Goal: Information Seeking & Learning: Learn about a topic

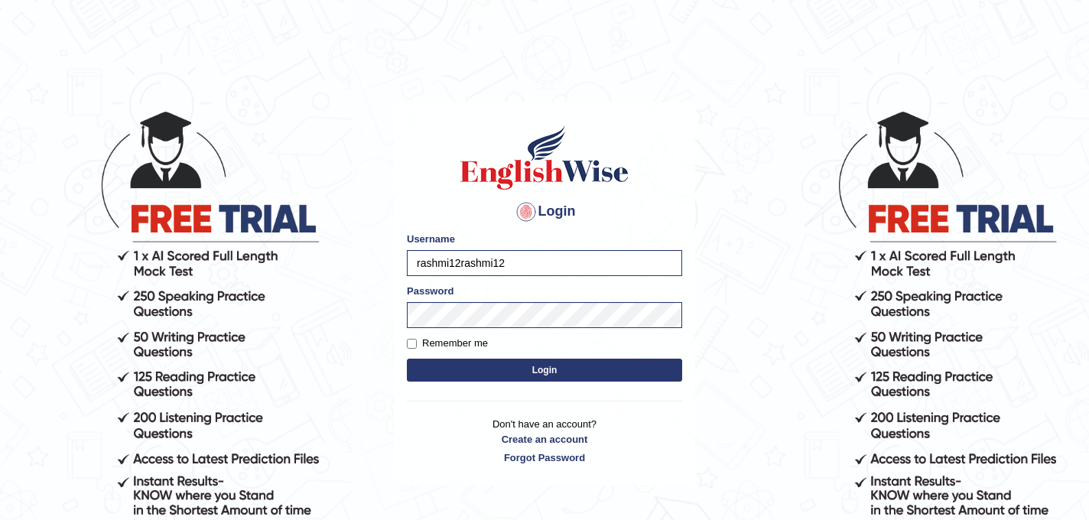
type input "rashmi12rashmi12"
click at [535, 375] on button "Login" at bounding box center [544, 370] width 275 height 23
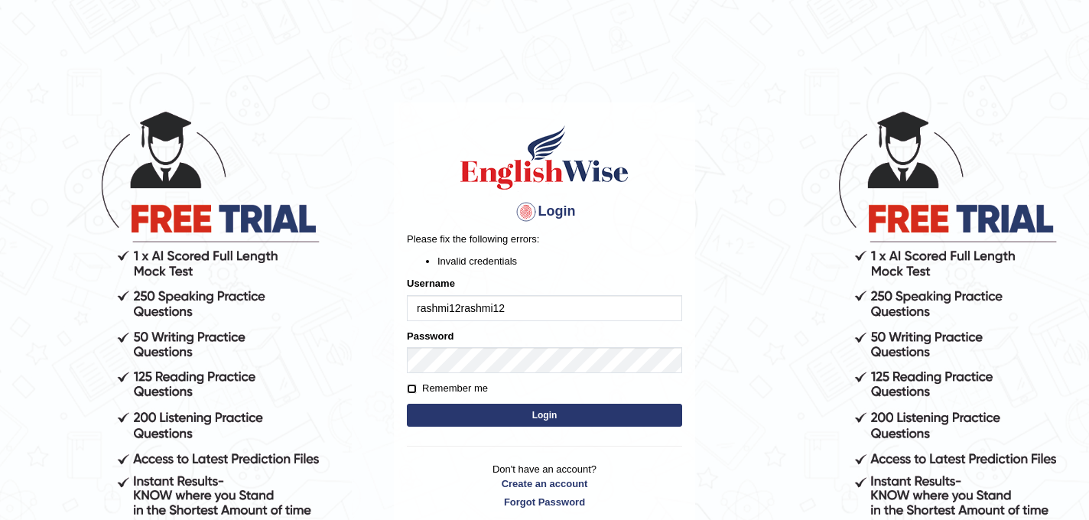
click at [411, 392] on input "Remember me" at bounding box center [412, 389] width 10 height 10
checkbox input "true"
click at [533, 423] on button "Login" at bounding box center [544, 415] width 275 height 23
click at [468, 420] on button "Login" at bounding box center [544, 415] width 275 height 23
click at [448, 307] on input "rashmi12rashmi12" at bounding box center [544, 308] width 275 height 26
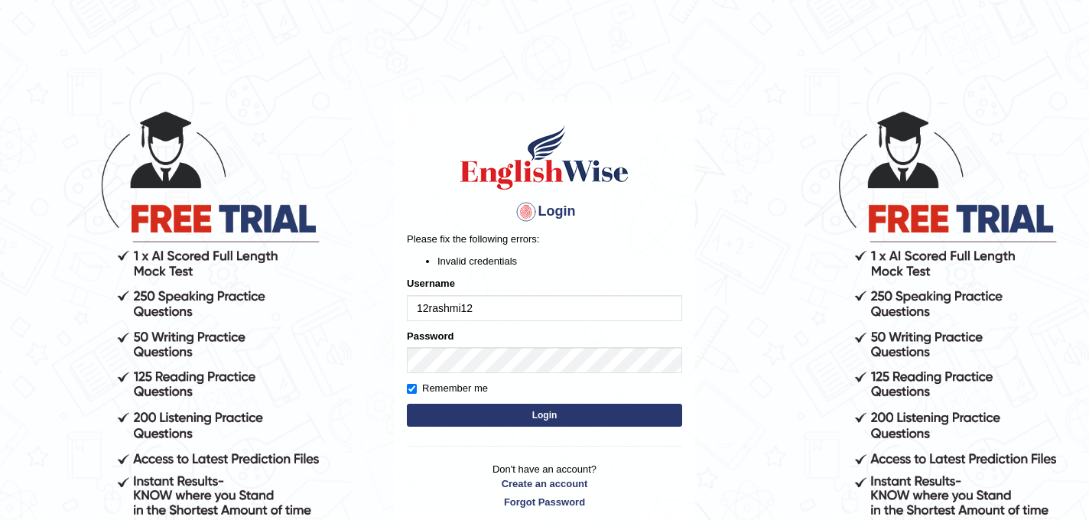
click at [430, 306] on input "12rashmi12" at bounding box center [544, 308] width 275 height 26
type input "rashmi12"
click at [490, 416] on button "Login" at bounding box center [544, 415] width 275 height 23
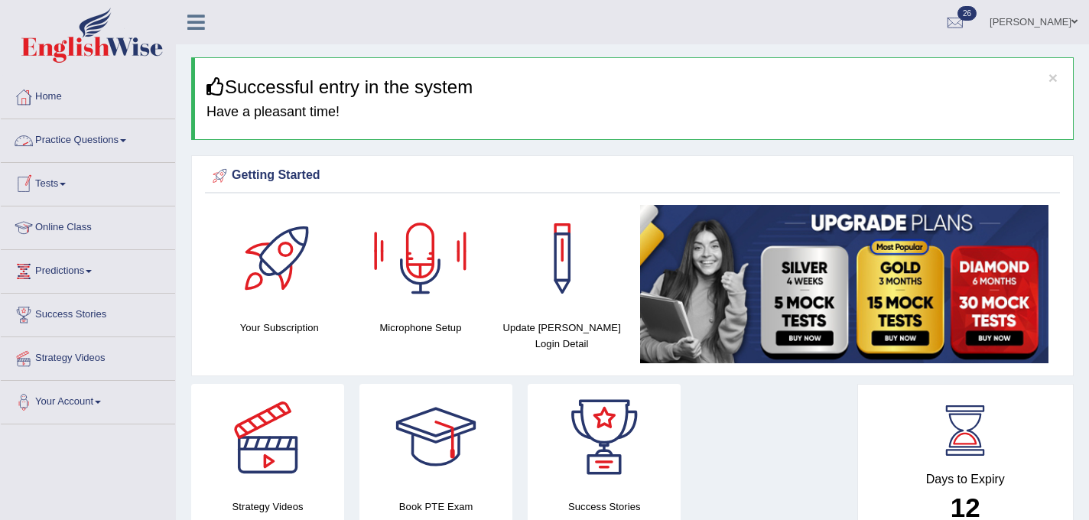
click at [132, 137] on link "Practice Questions" at bounding box center [88, 138] width 174 height 38
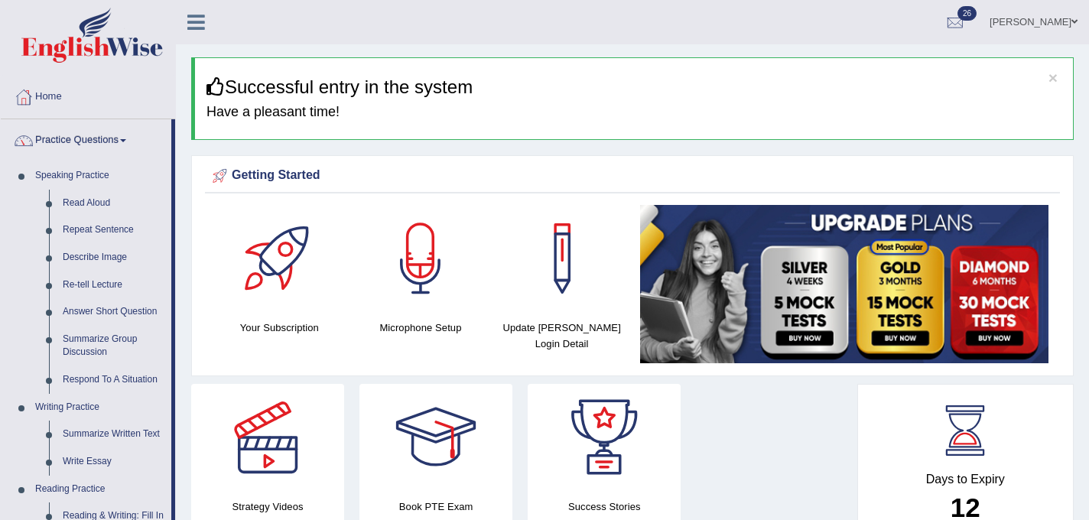
click at [132, 137] on link "Practice Questions" at bounding box center [86, 138] width 170 height 38
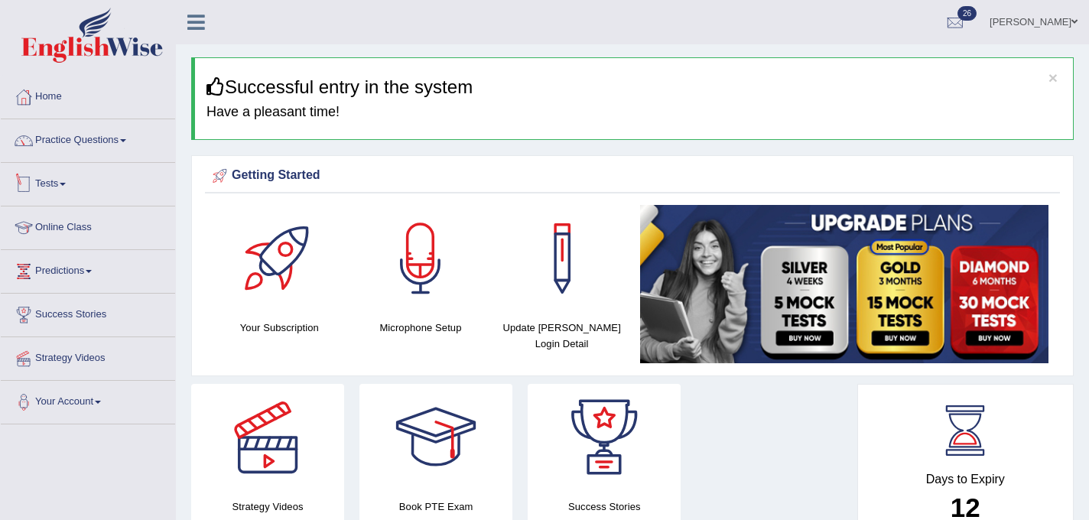
click at [66, 183] on span at bounding box center [63, 184] width 6 height 3
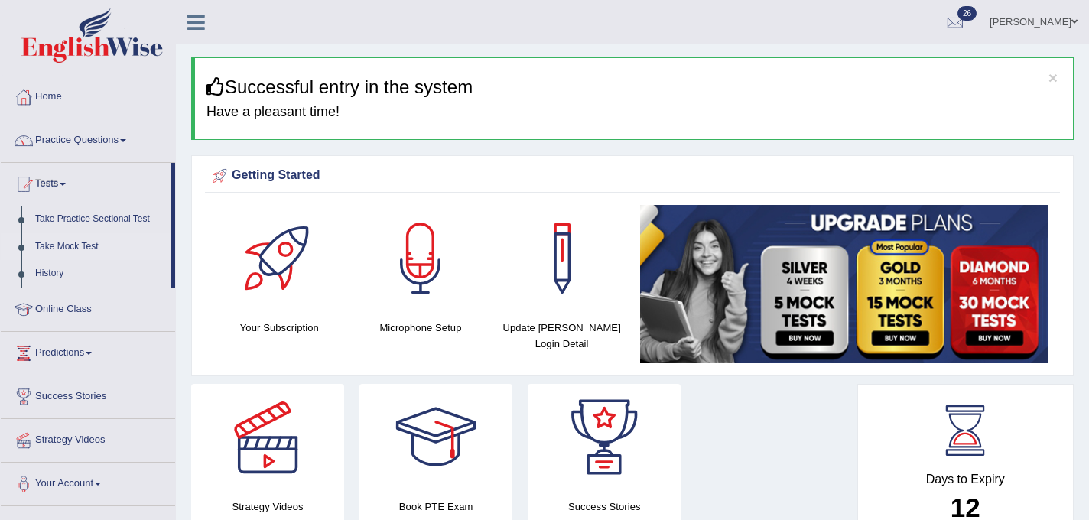
click at [70, 247] on link "Take Mock Test" at bounding box center [99, 247] width 143 height 28
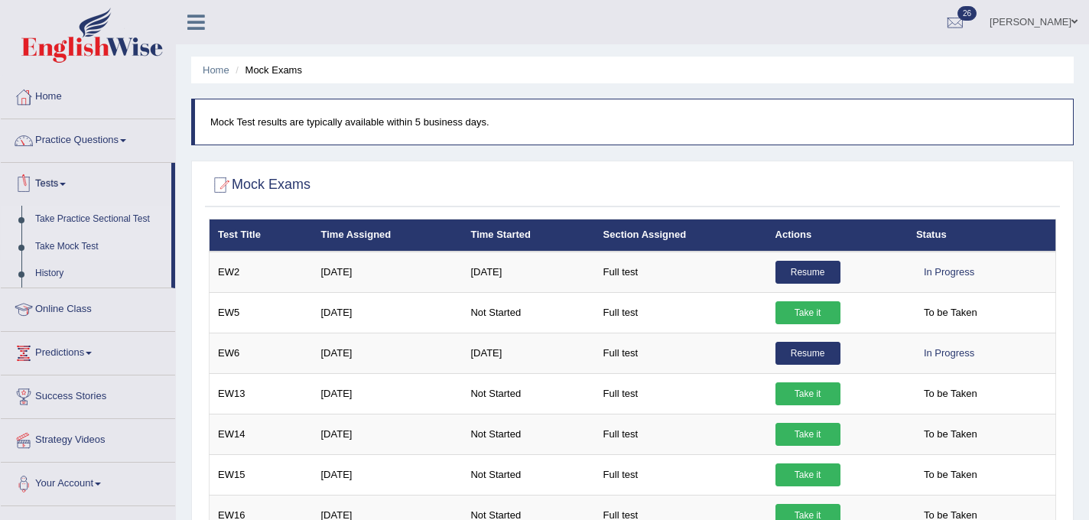
click at [92, 216] on link "Take Practice Sectional Test" at bounding box center [99, 220] width 143 height 28
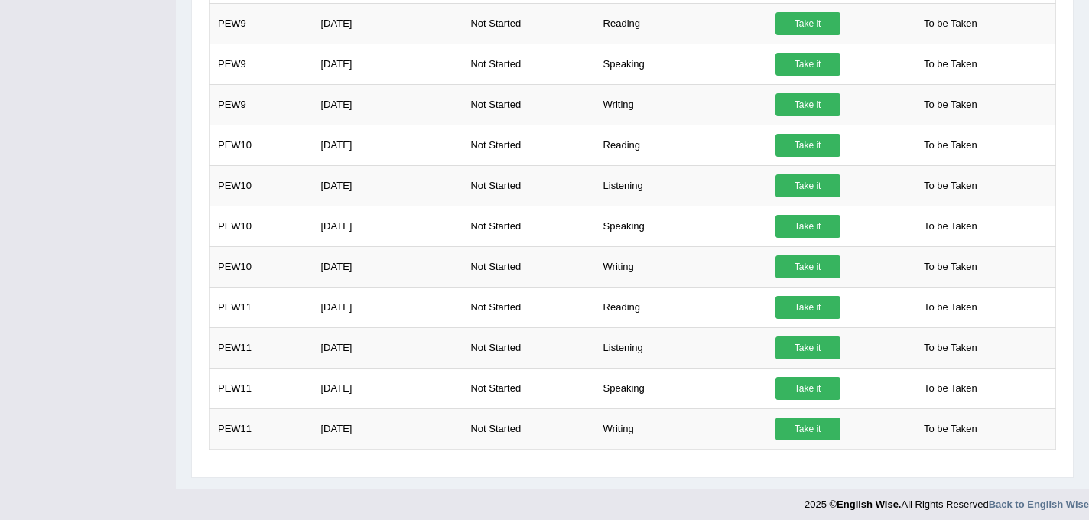
scroll to position [742, 0]
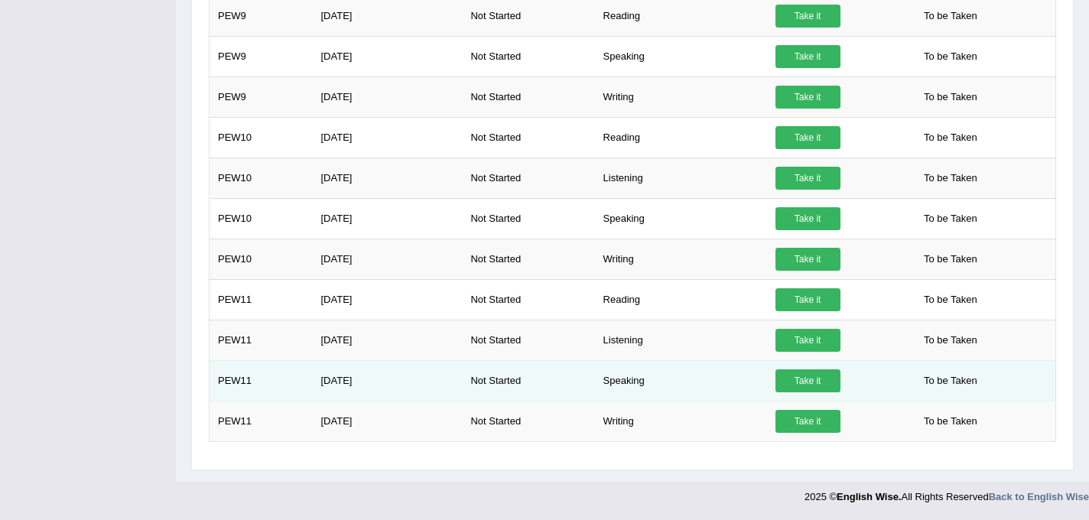
click at [829, 381] on link "Take it" at bounding box center [807, 380] width 65 height 23
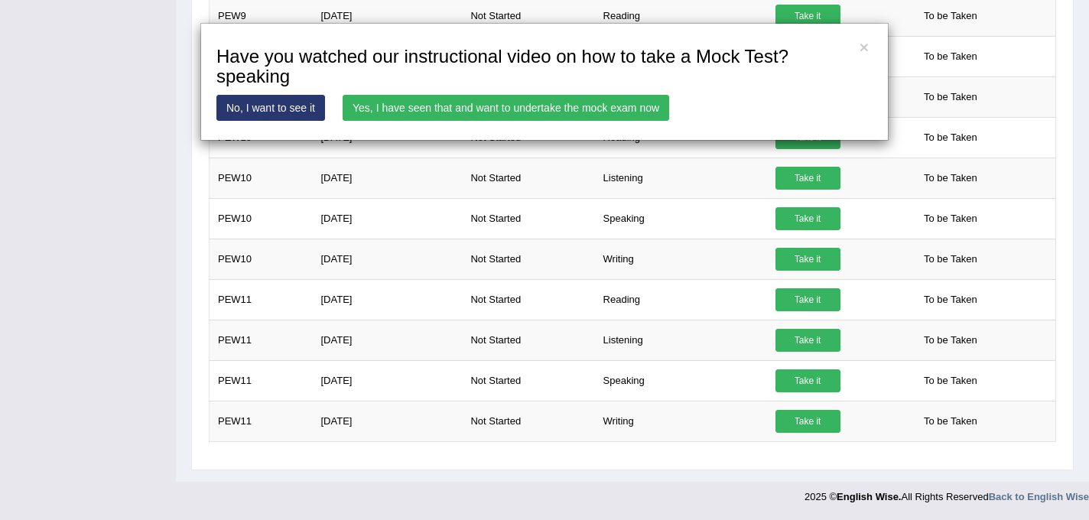
click at [564, 107] on link "Yes, I have seen that and want to undertake the mock exam now" at bounding box center [505, 108] width 326 height 26
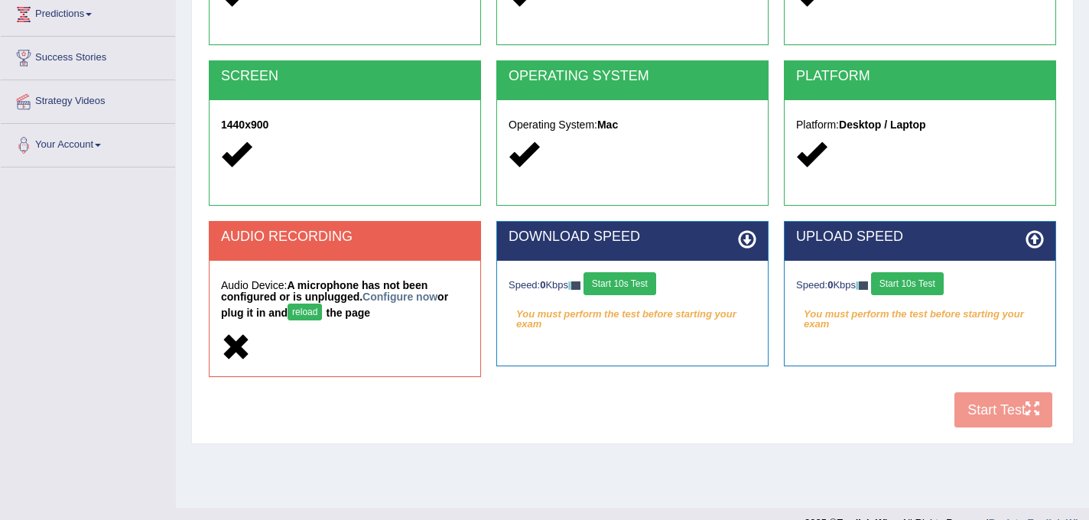
scroll to position [261, 0]
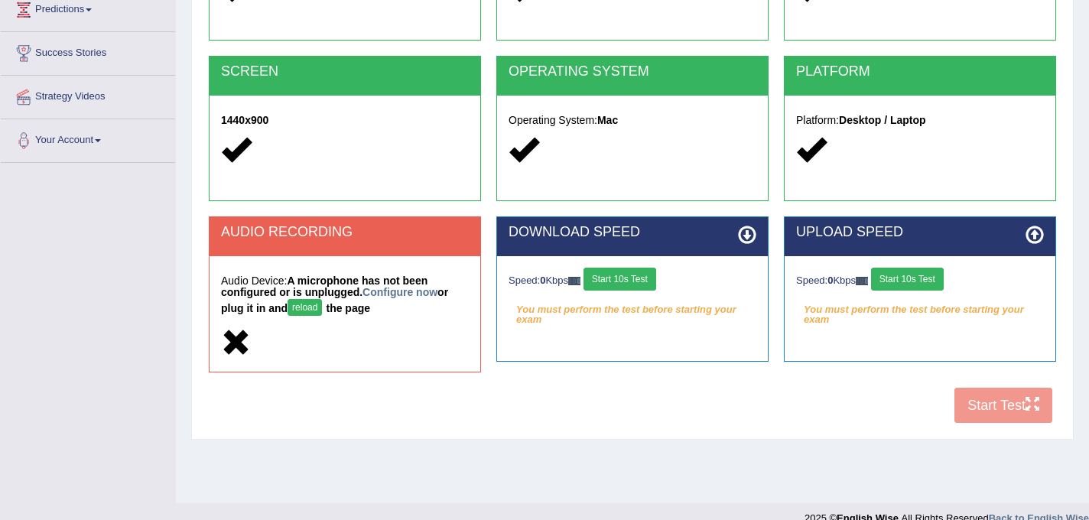
click at [305, 307] on button "reload" at bounding box center [304, 307] width 34 height 17
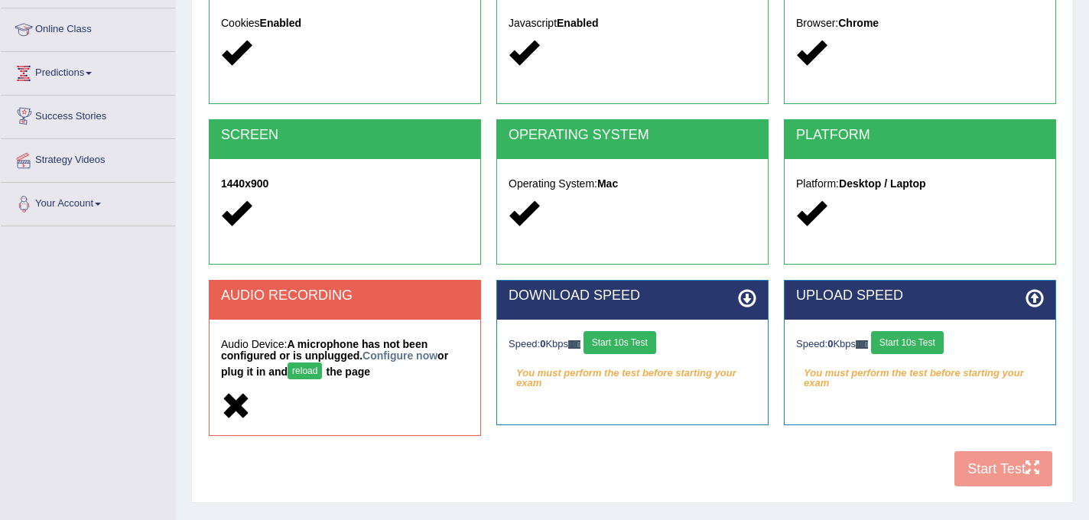
scroll to position [200, 0]
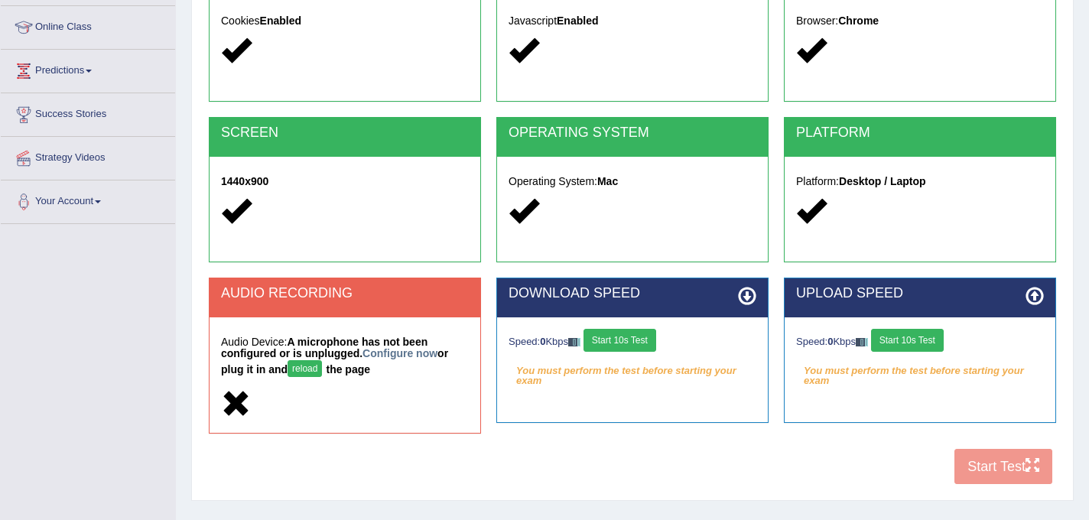
click at [303, 370] on button "reload" at bounding box center [304, 368] width 34 height 17
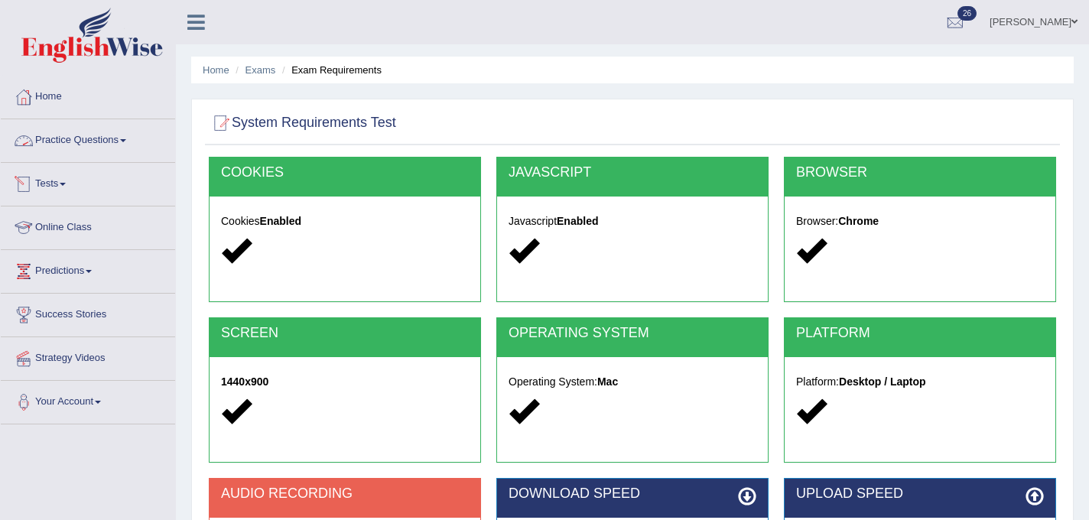
click at [134, 138] on link "Practice Questions" at bounding box center [88, 138] width 174 height 38
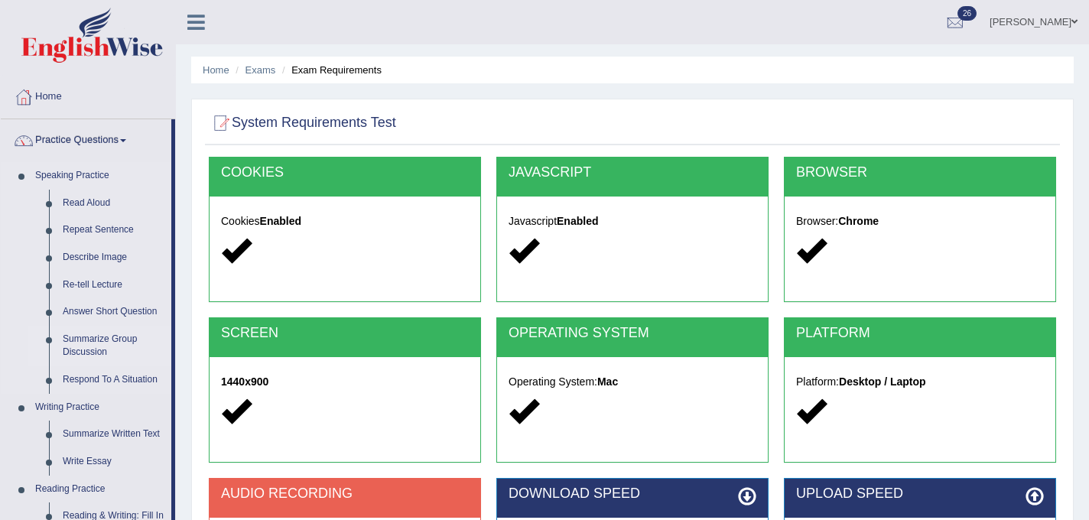
click at [104, 336] on link "Summarize Group Discussion" at bounding box center [113, 346] width 115 height 41
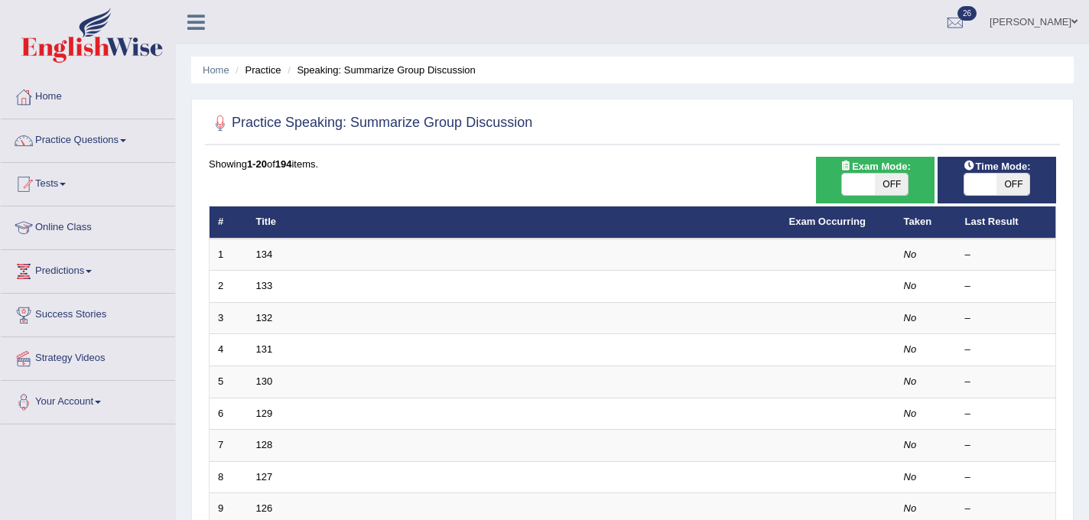
click at [888, 184] on span "OFF" at bounding box center [891, 184] width 33 height 21
checkbox input "true"
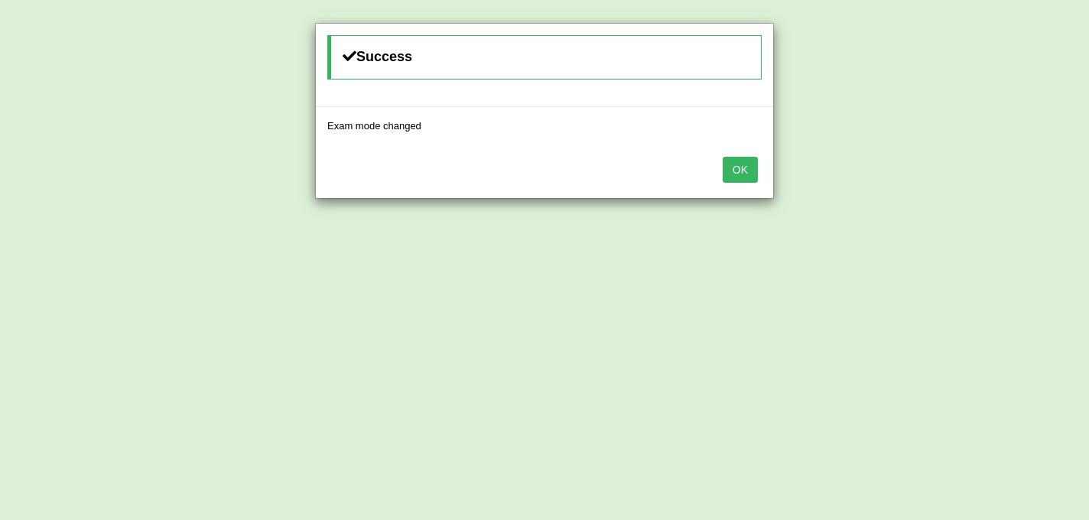
click at [731, 174] on button "OK" at bounding box center [739, 170] width 35 height 26
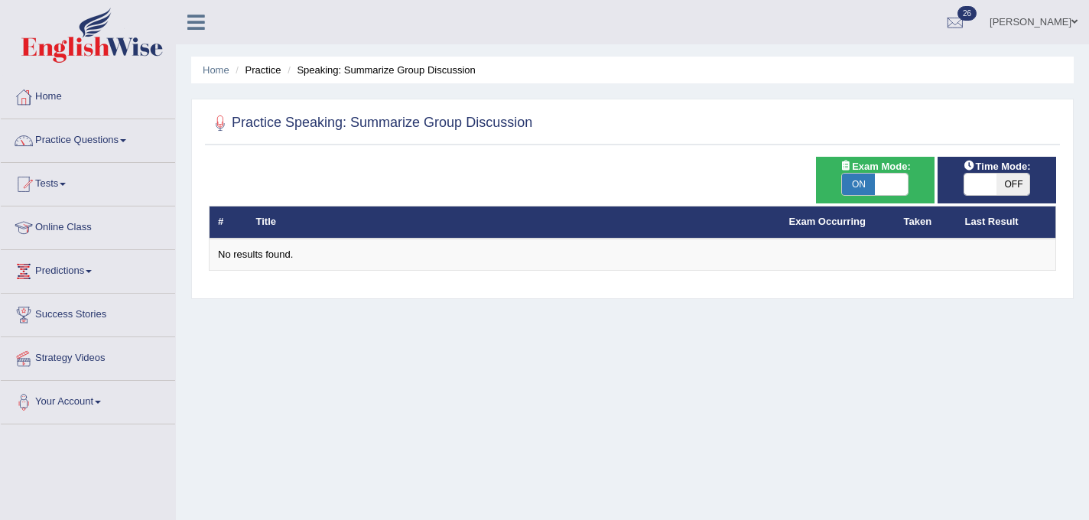
click at [1008, 184] on span "OFF" at bounding box center [1012, 184] width 33 height 21
checkbox input "true"
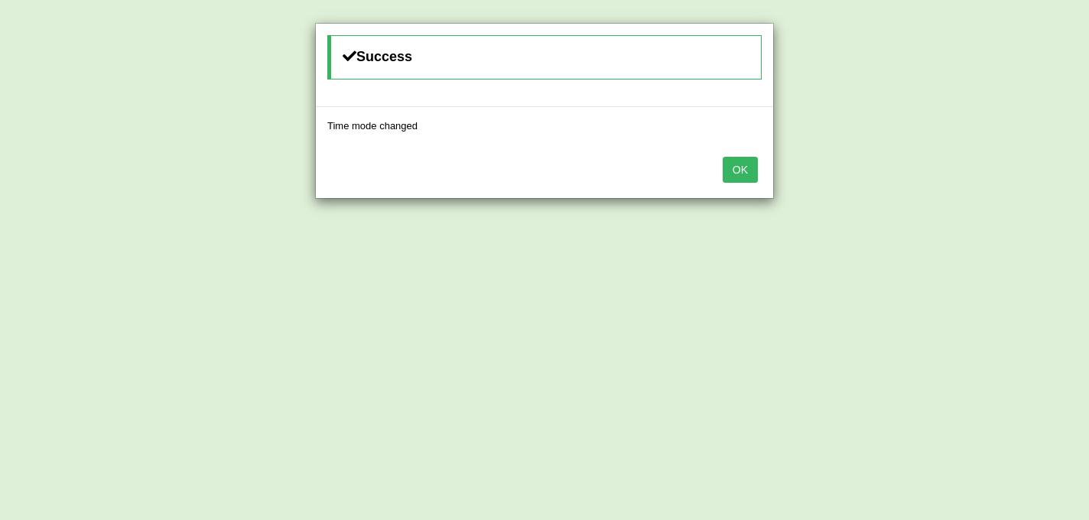
click at [748, 170] on button "OK" at bounding box center [739, 170] width 35 height 26
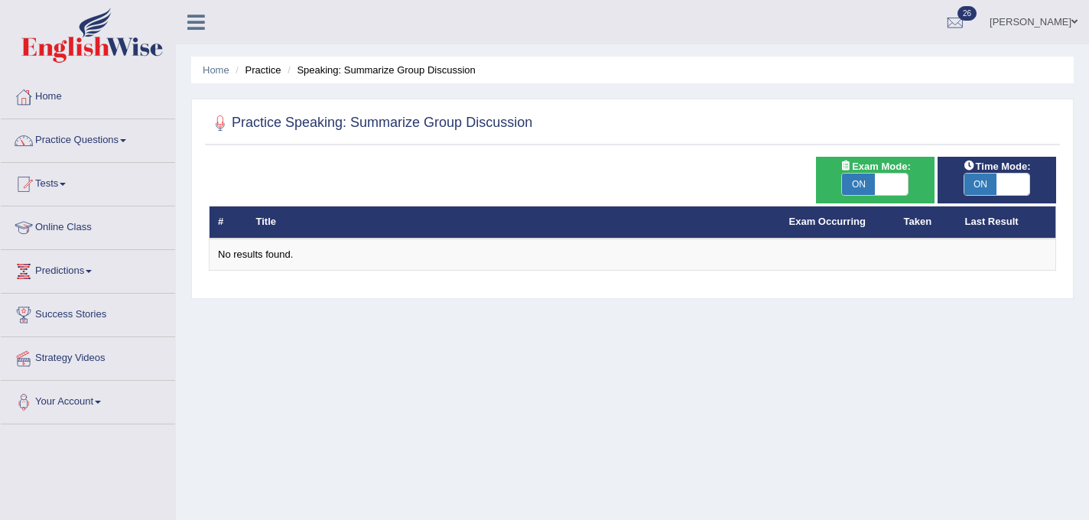
click at [863, 186] on span "ON" at bounding box center [858, 184] width 33 height 21
checkbox input "false"
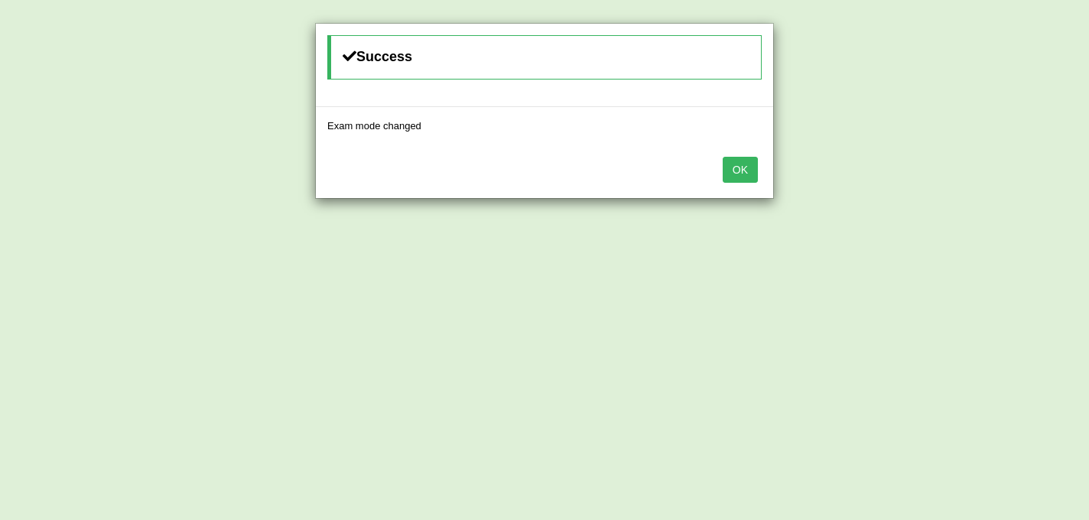
click at [747, 163] on button "OK" at bounding box center [739, 170] width 35 height 26
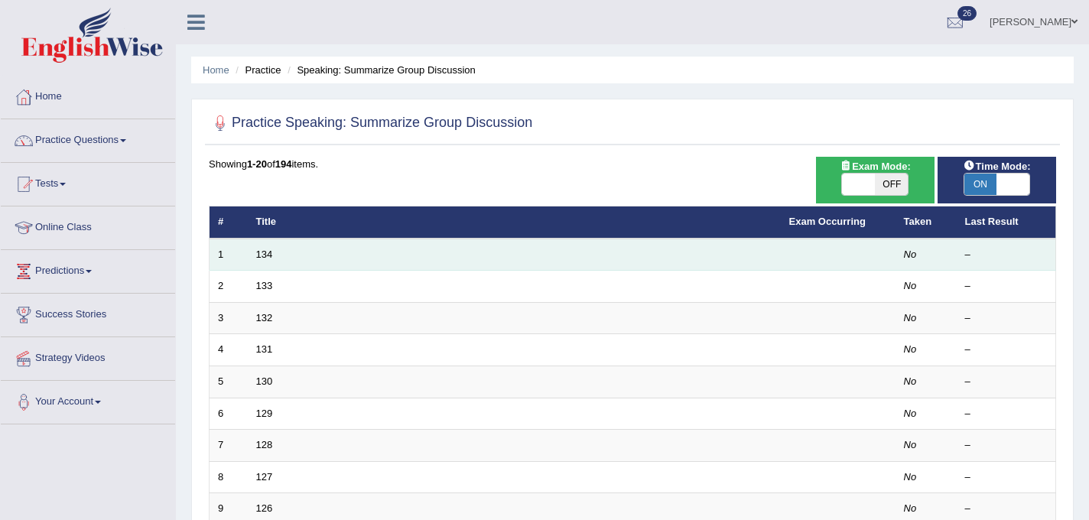
click at [508, 255] on td "134" at bounding box center [514, 255] width 533 height 32
click at [263, 255] on link "134" at bounding box center [264, 253] width 17 height 11
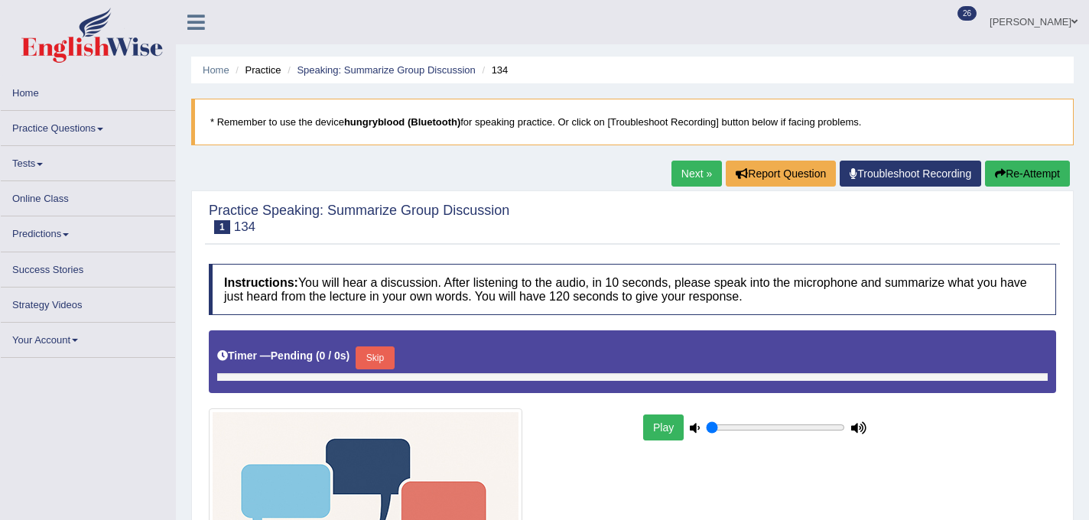
type input "1"
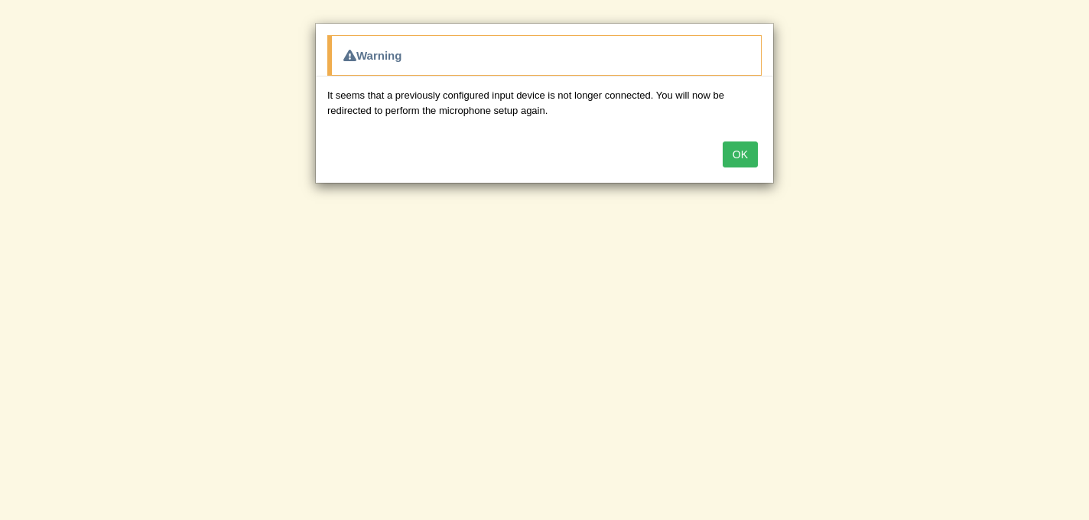
click at [738, 151] on button "OK" at bounding box center [739, 154] width 35 height 26
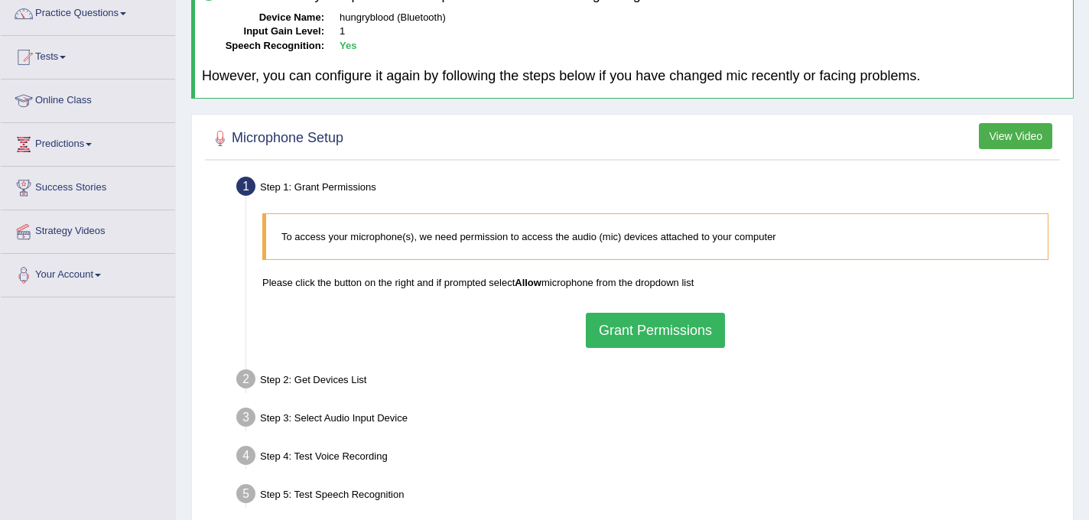
scroll to position [140, 0]
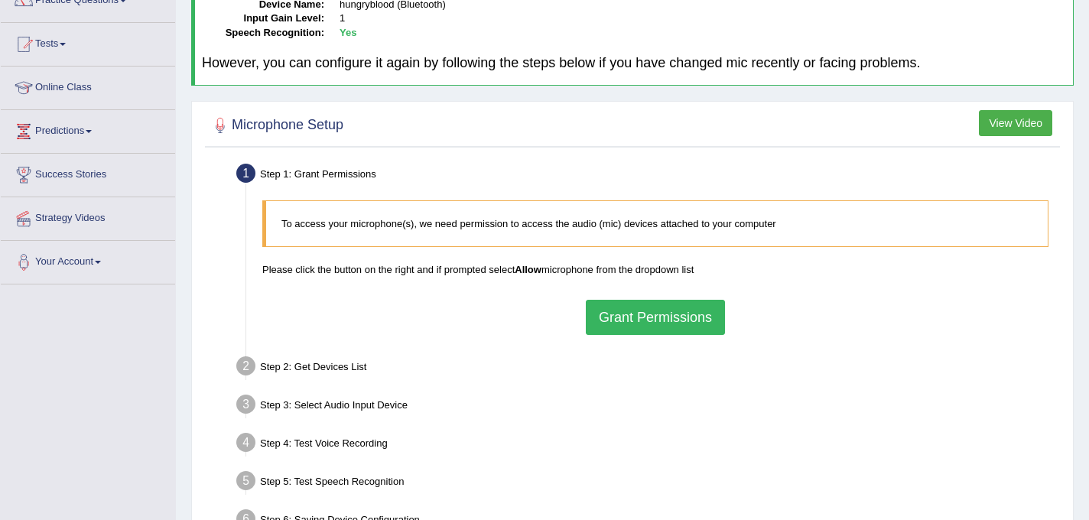
click at [625, 321] on button "Grant Permissions" at bounding box center [655, 317] width 139 height 35
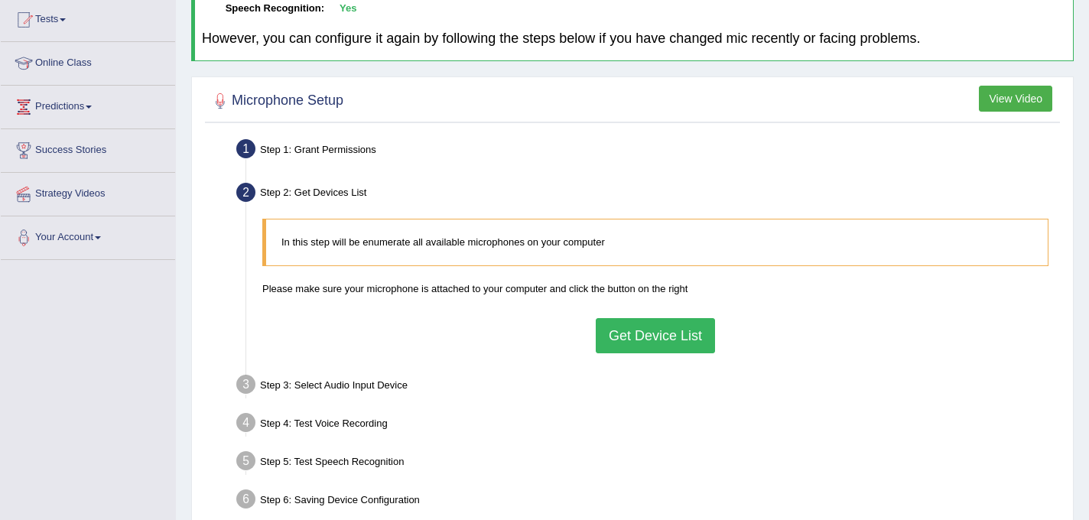
scroll to position [187, 0]
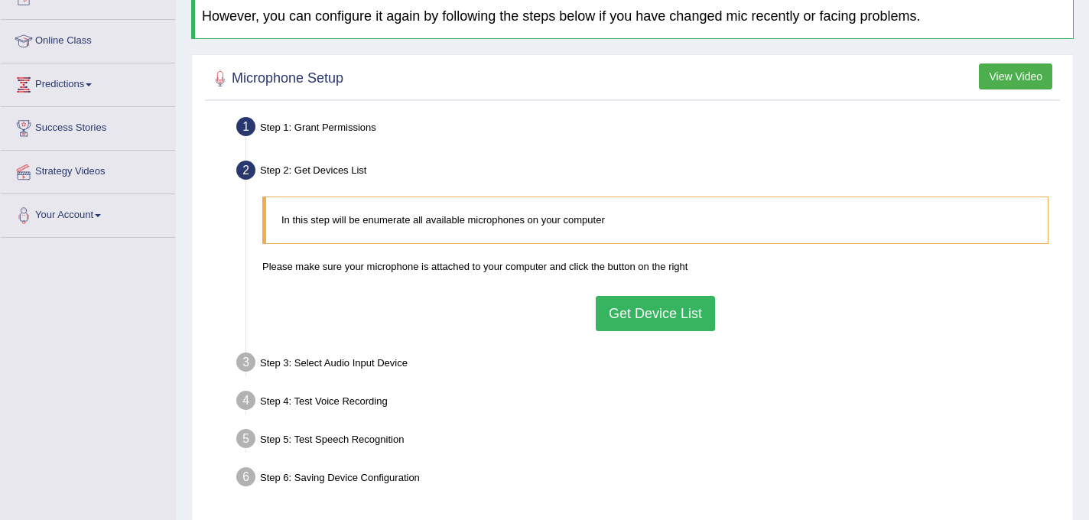
click at [618, 320] on button "Get Device List" at bounding box center [655, 313] width 119 height 35
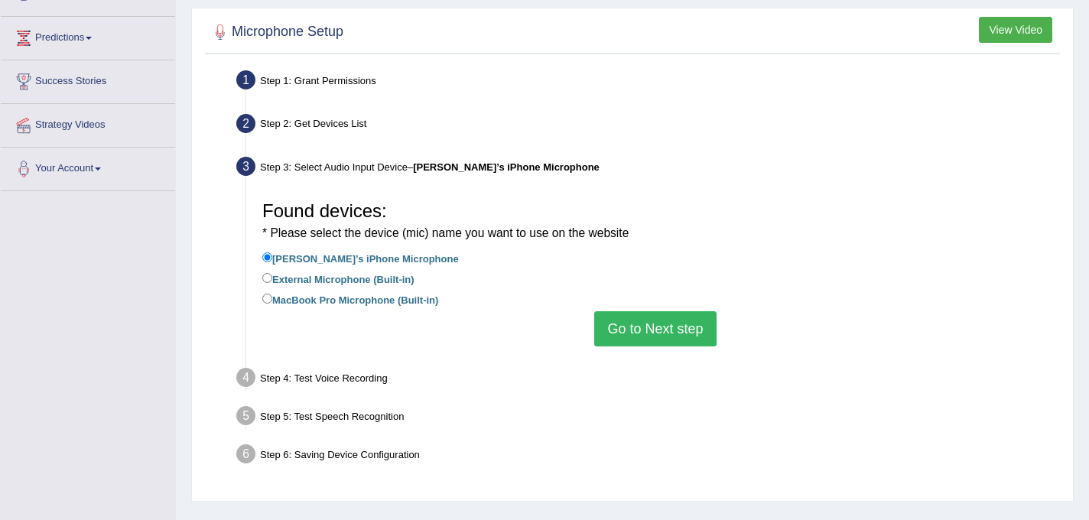
scroll to position [283, 0]
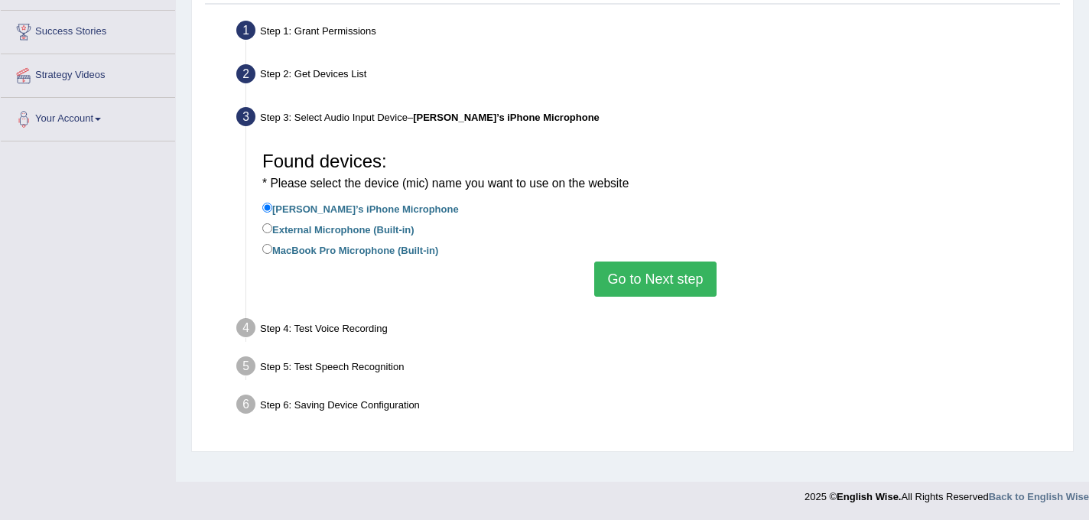
click at [355, 248] on label "MacBook Pro Microphone (Built-in)" at bounding box center [350, 249] width 176 height 17
click at [272, 248] on input "MacBook Pro Microphone (Built-in)" at bounding box center [267, 249] width 10 height 10
radio input "true"
click at [653, 277] on button "Go to Next step" at bounding box center [655, 278] width 122 height 35
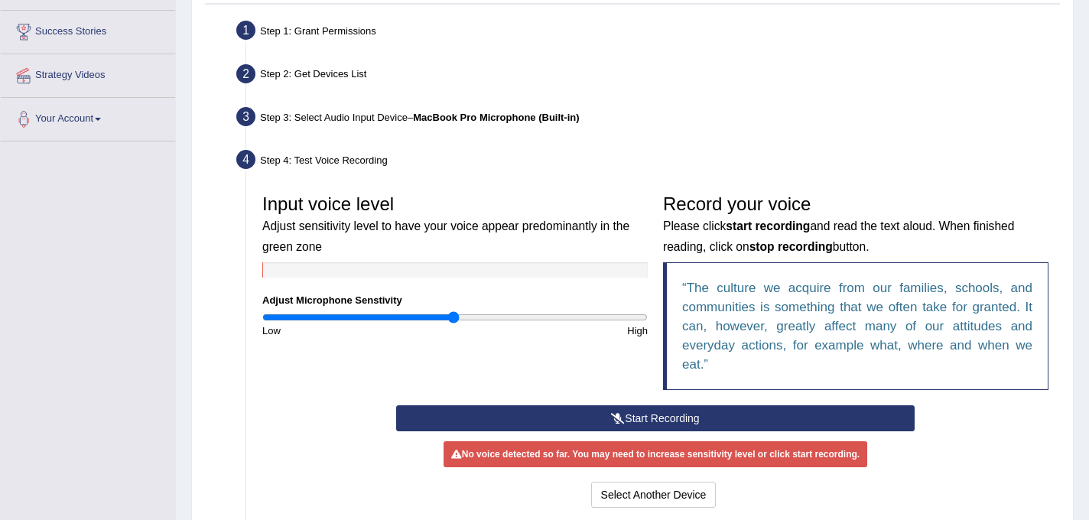
scroll to position [325, 0]
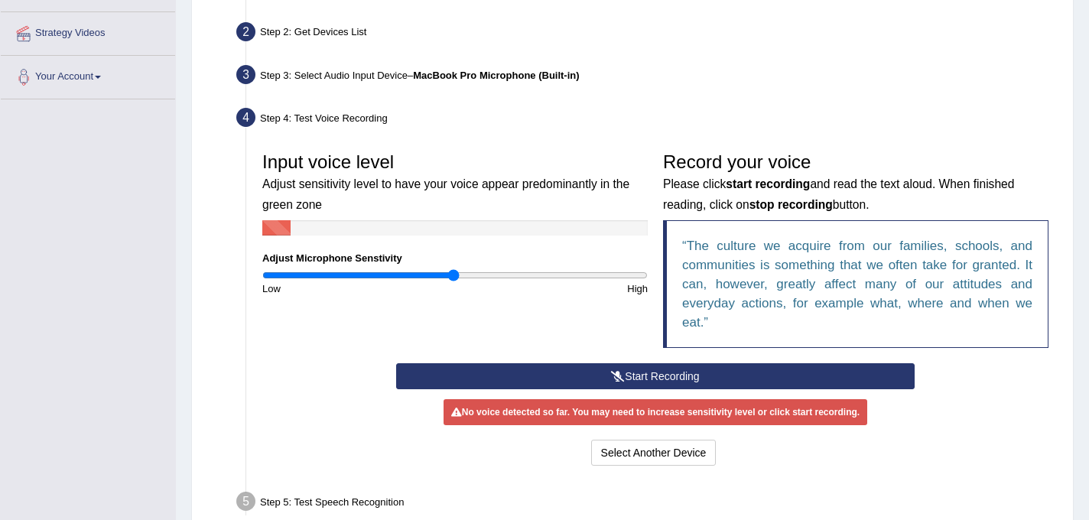
click at [644, 379] on button "Start Recording" at bounding box center [655, 376] width 519 height 26
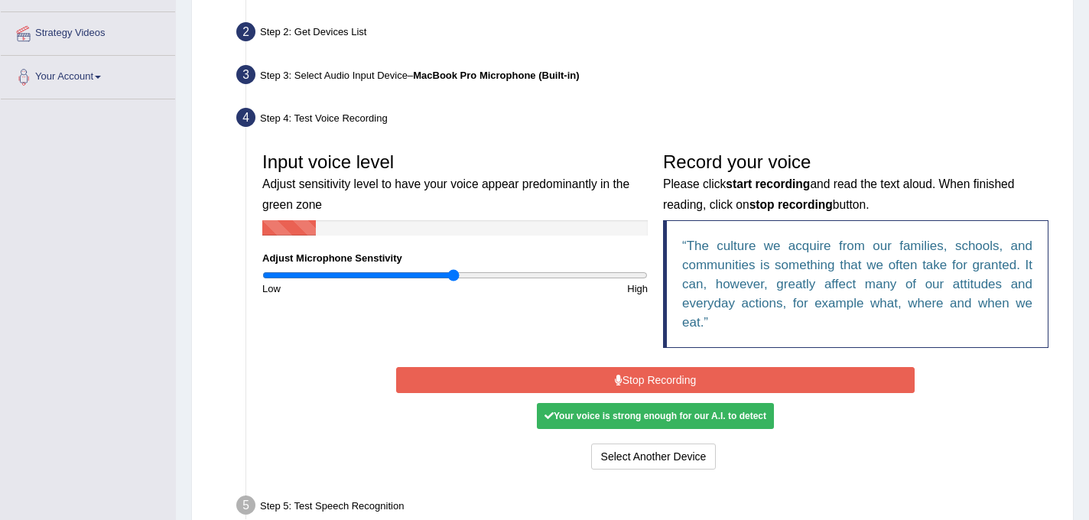
click at [665, 381] on button "Stop Recording" at bounding box center [655, 380] width 519 height 26
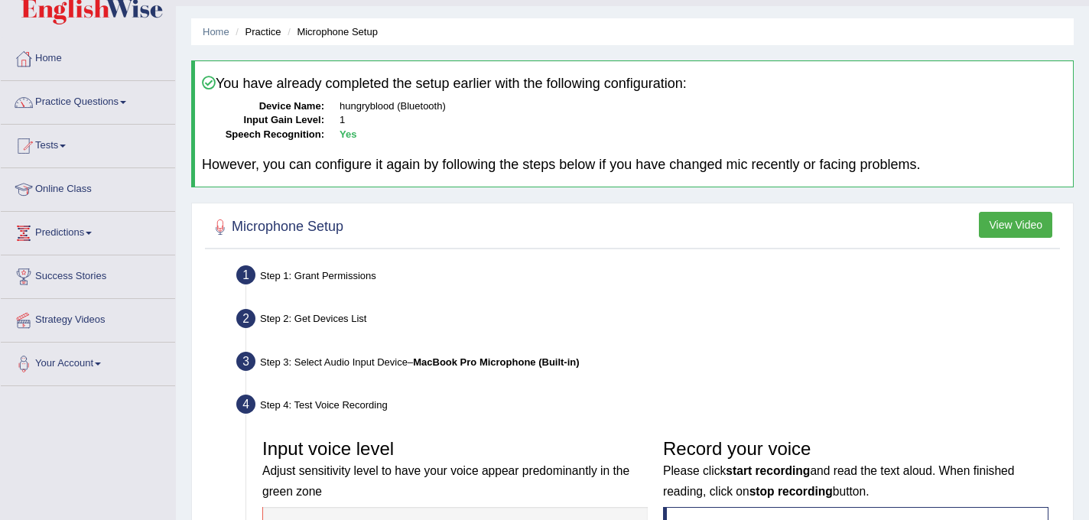
scroll to position [36, 0]
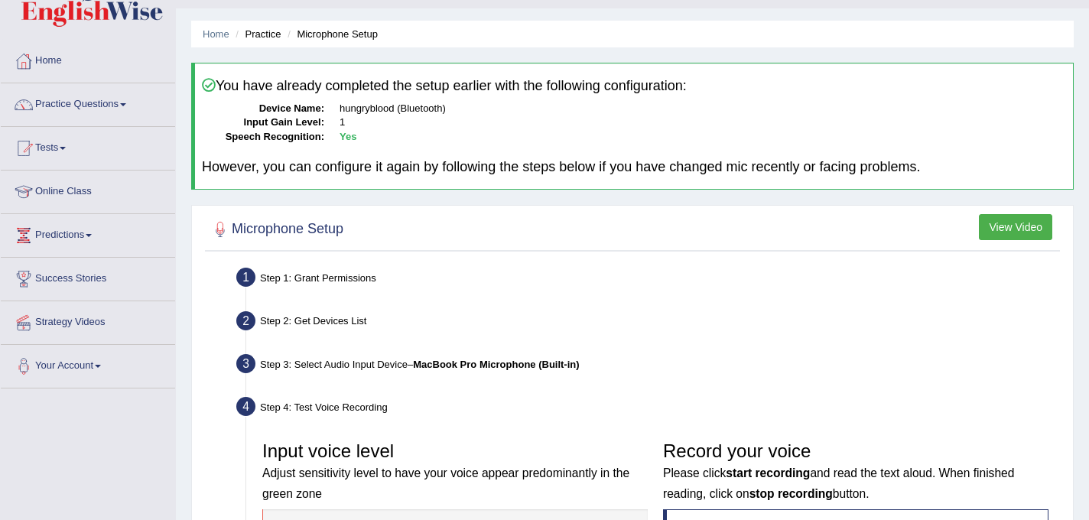
click at [1028, 229] on button "View Video" at bounding box center [1014, 227] width 73 height 26
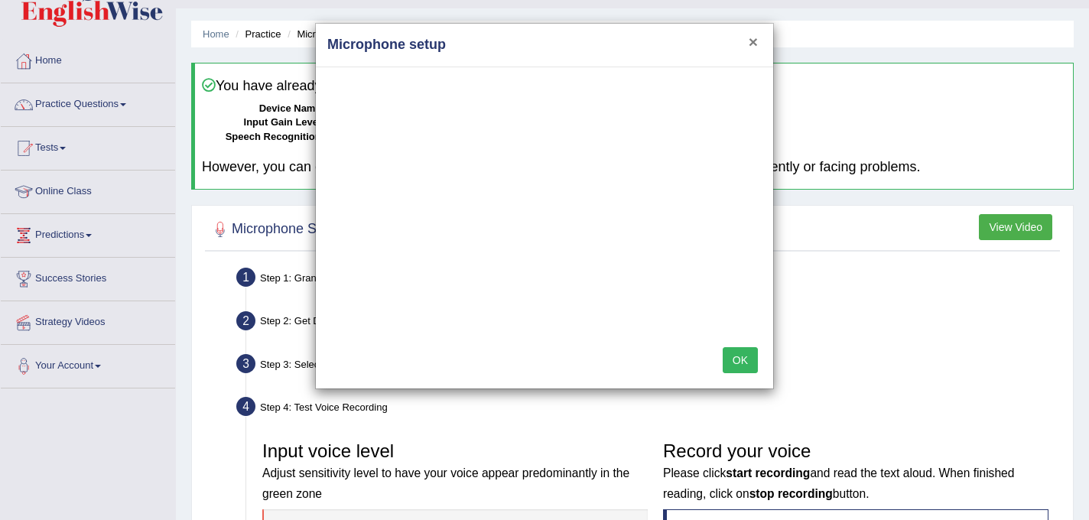
click at [749, 43] on button "×" at bounding box center [752, 42] width 9 height 16
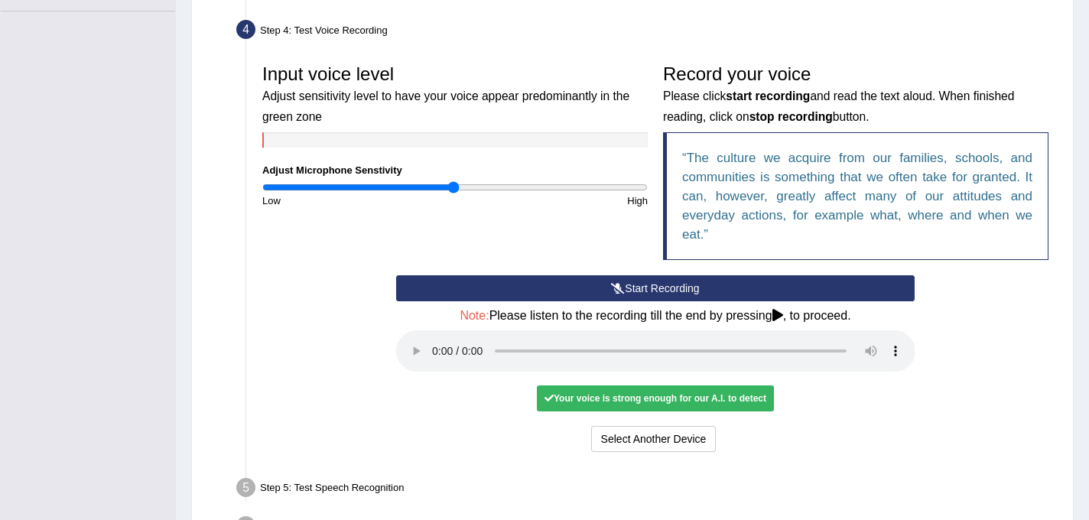
scroll to position [414, 0]
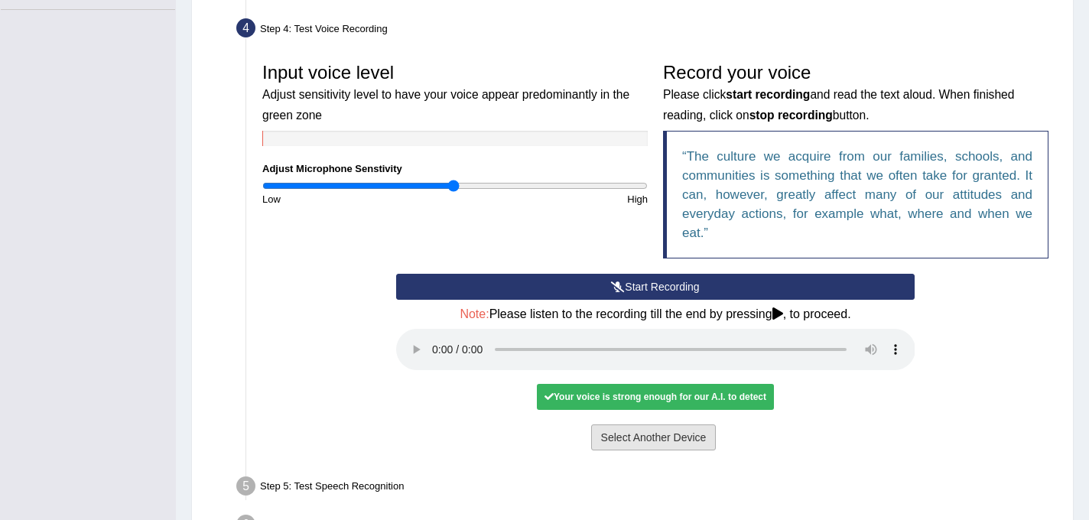
click at [688, 443] on button "Select Another Device" at bounding box center [653, 437] width 125 height 26
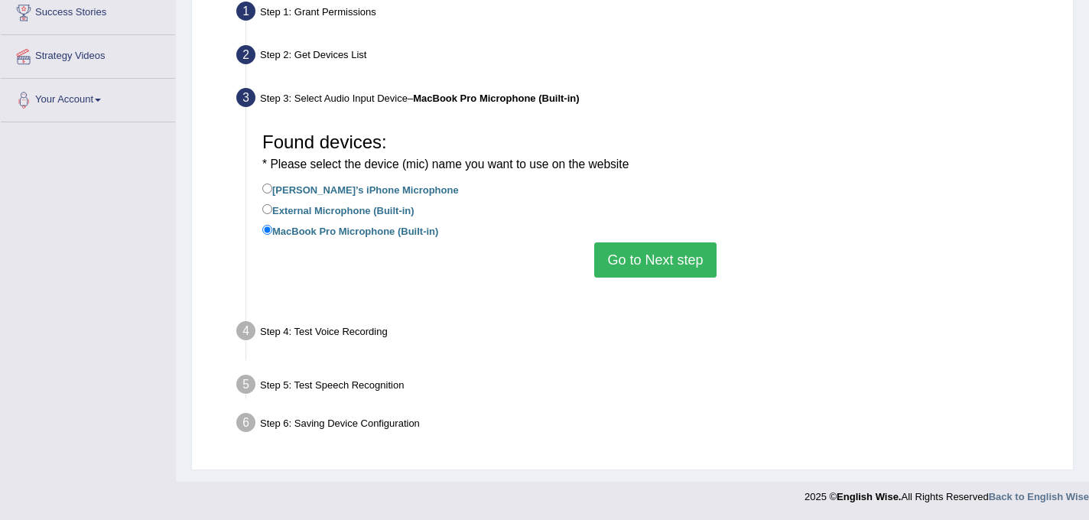
scroll to position [283, 0]
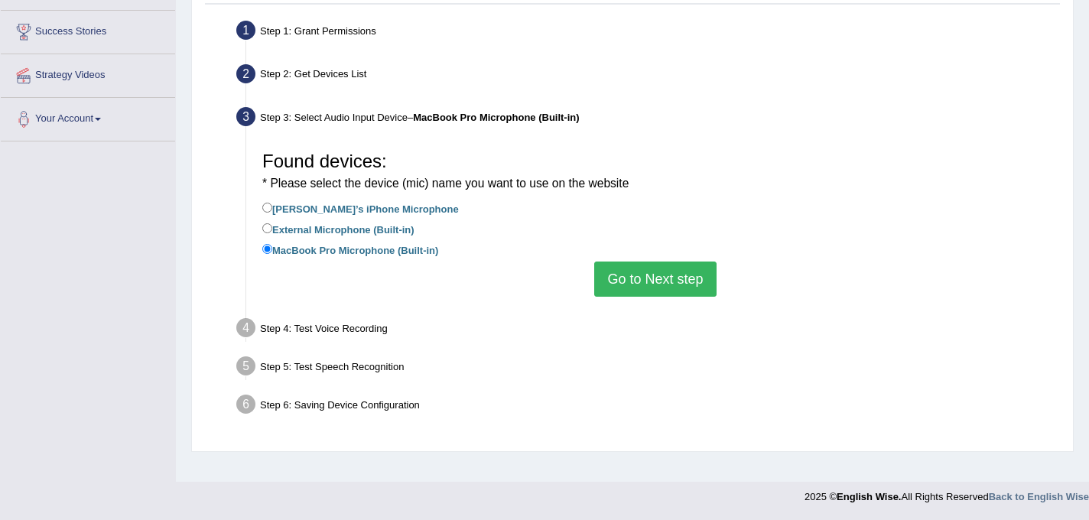
click at [359, 206] on label "Rashmi’s iPhone Microphone" at bounding box center [360, 208] width 196 height 17
click at [272, 206] on input "Rashmi’s iPhone Microphone" at bounding box center [267, 208] width 10 height 10
radio input "true"
click at [672, 282] on button "Go to Next step" at bounding box center [655, 278] width 122 height 35
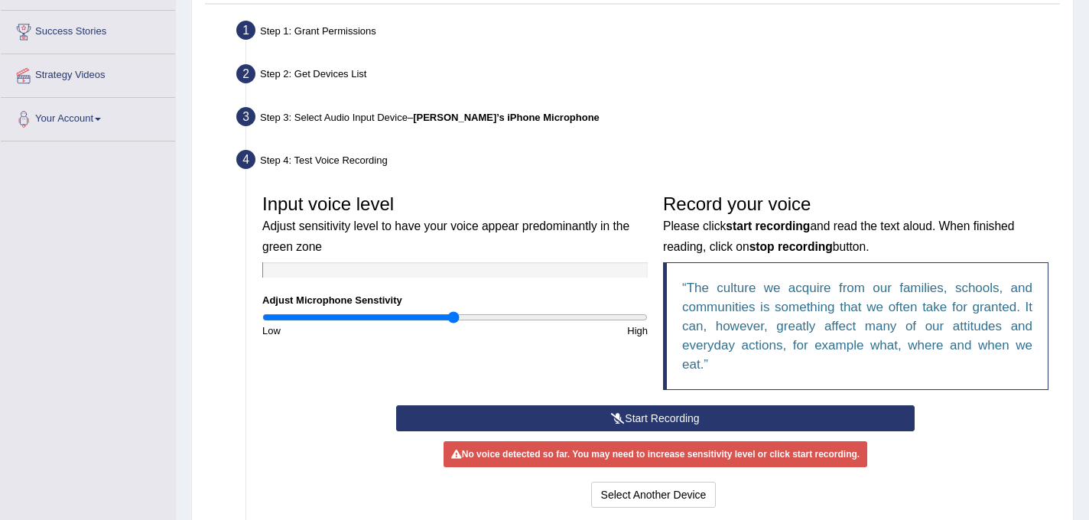
scroll to position [394, 0]
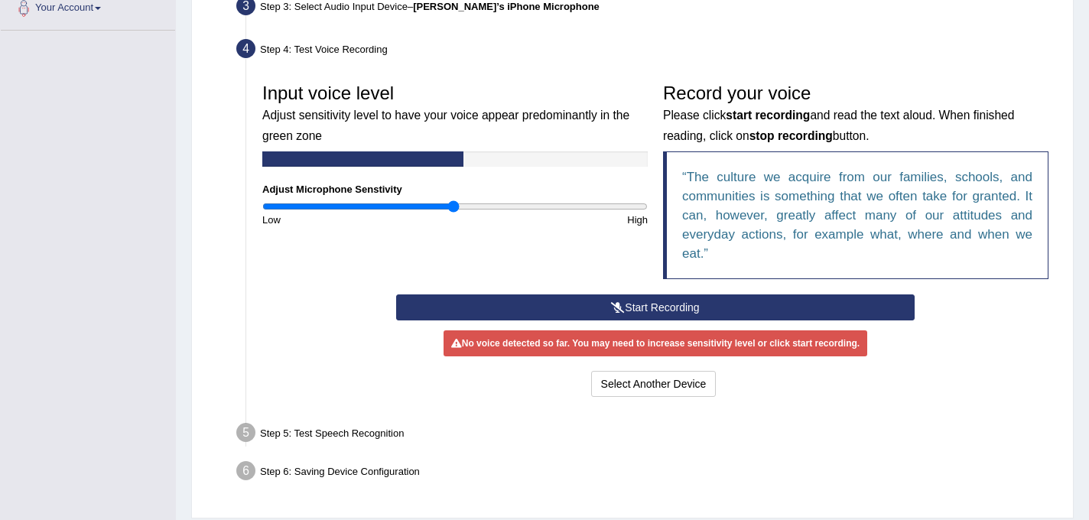
click at [657, 307] on button "Start Recording" at bounding box center [655, 307] width 519 height 26
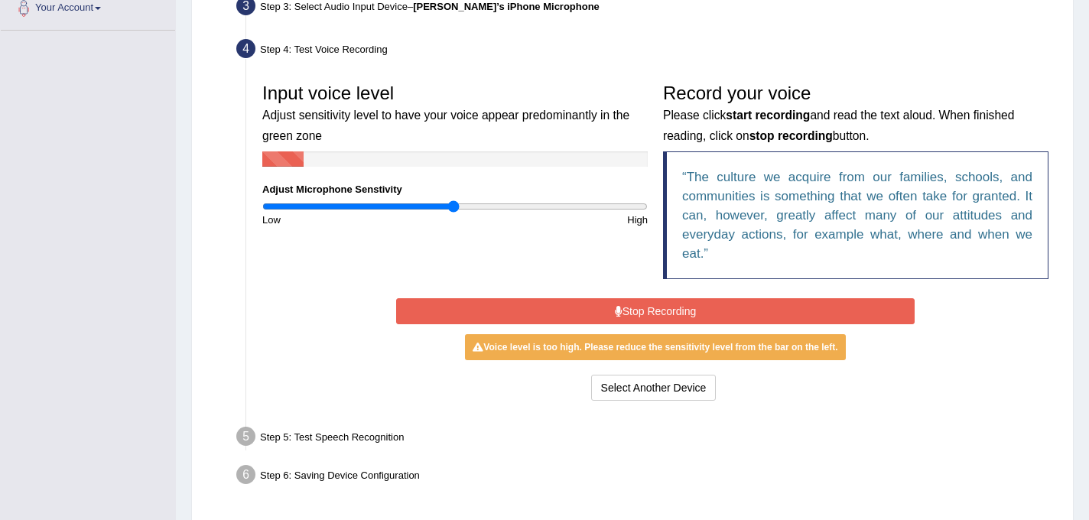
click at [657, 307] on button "Stop Recording" at bounding box center [655, 311] width 519 height 26
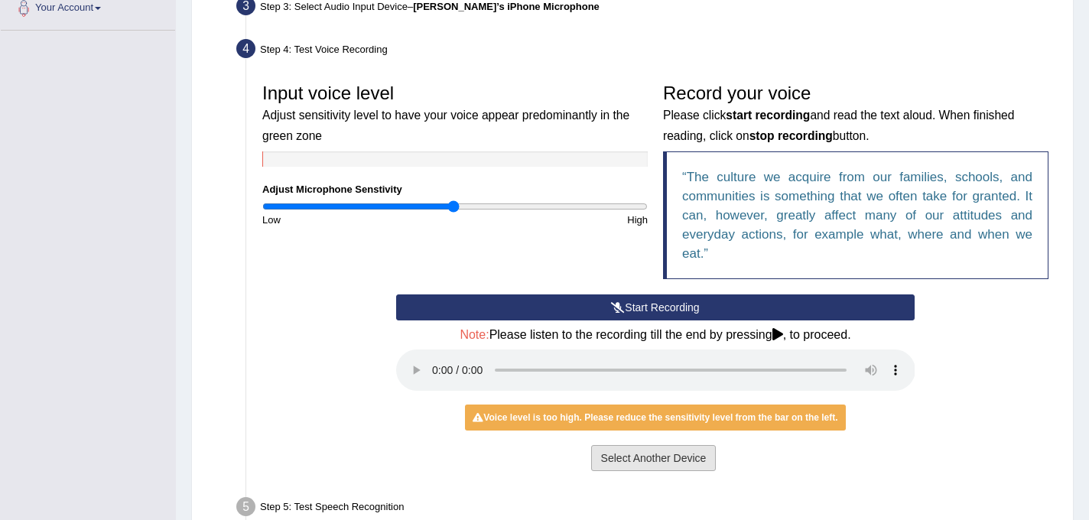
click at [641, 460] on button "Select Another Device" at bounding box center [653, 458] width 125 height 26
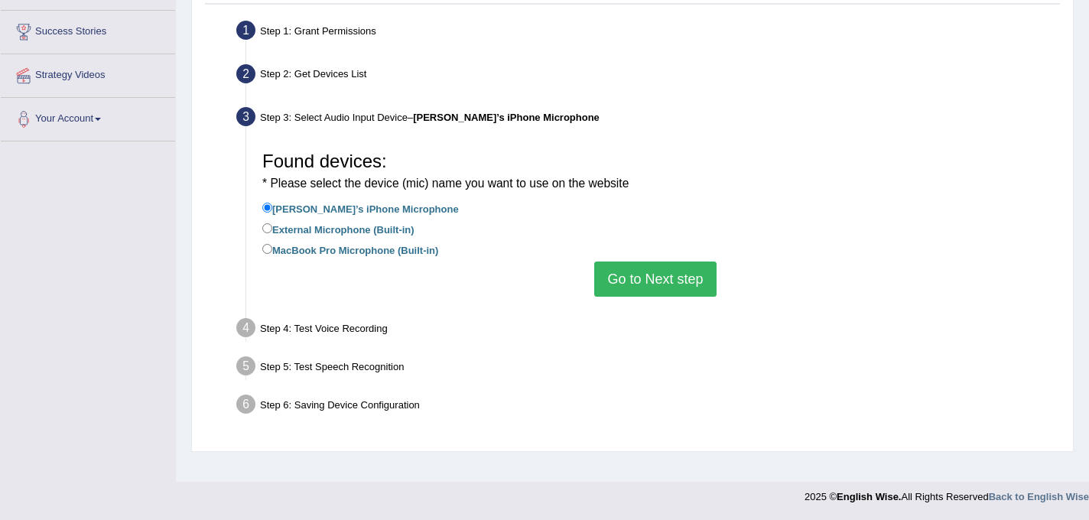
scroll to position [283, 0]
click at [638, 282] on button "Go to Next step" at bounding box center [655, 278] width 122 height 35
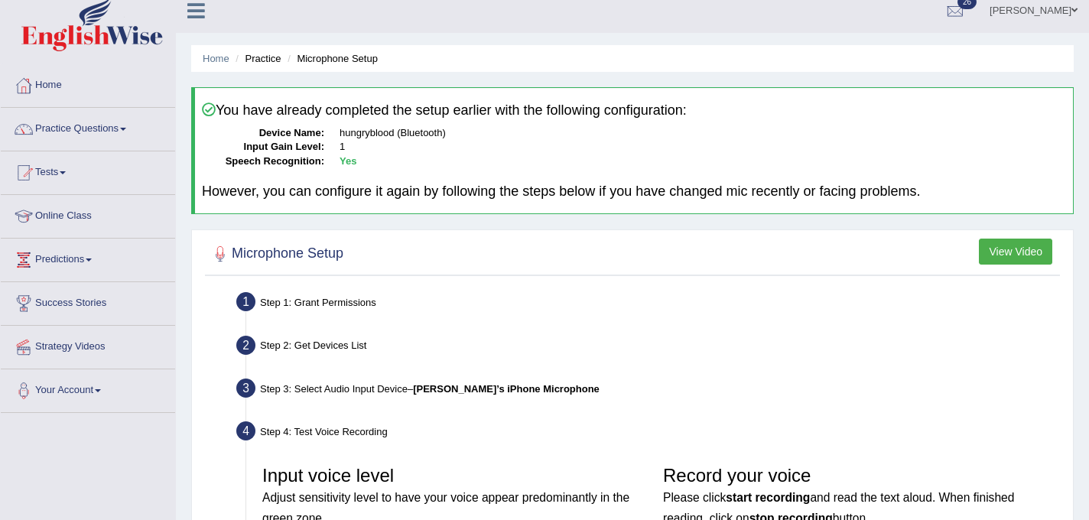
scroll to position [0, 0]
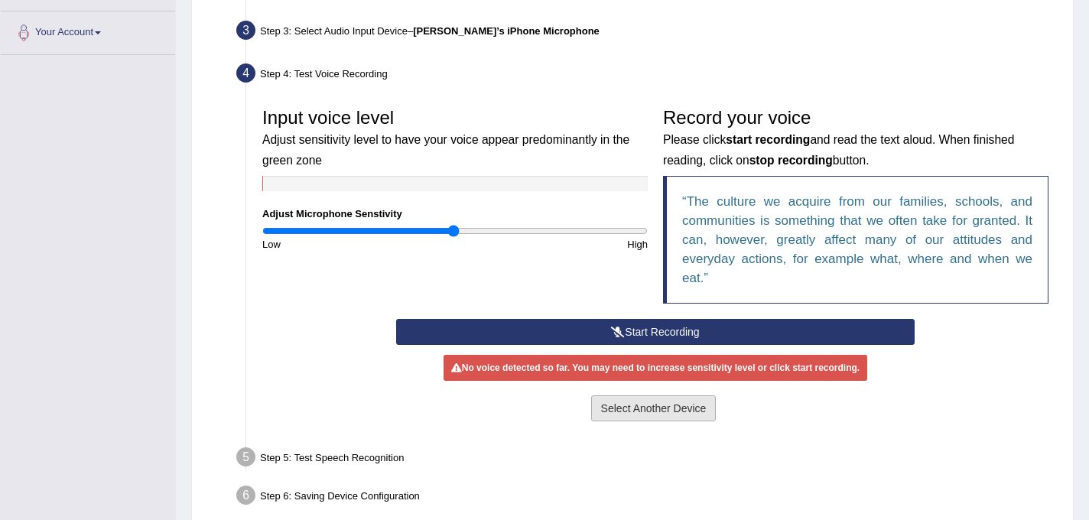
click at [632, 412] on button "Select Another Device" at bounding box center [653, 408] width 125 height 26
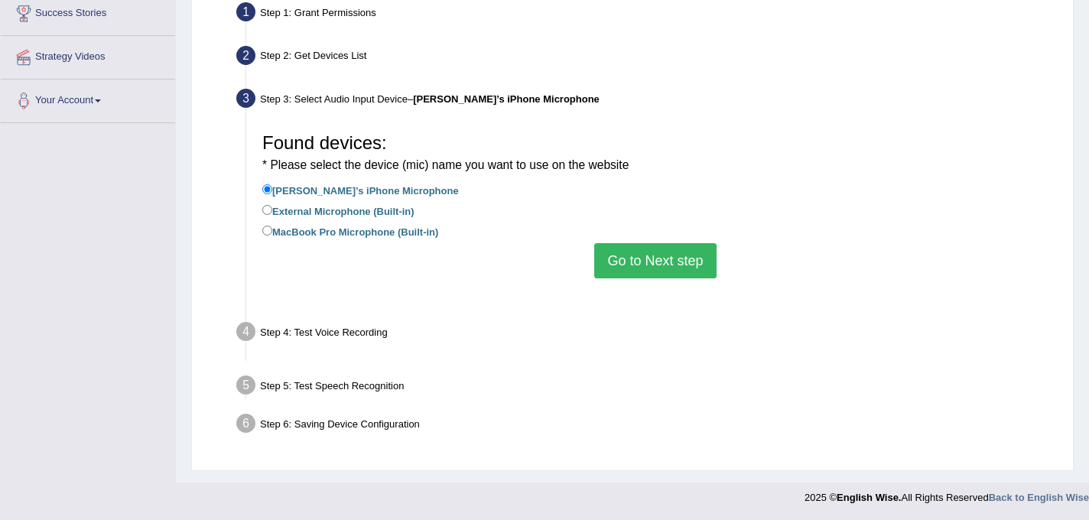
scroll to position [283, 0]
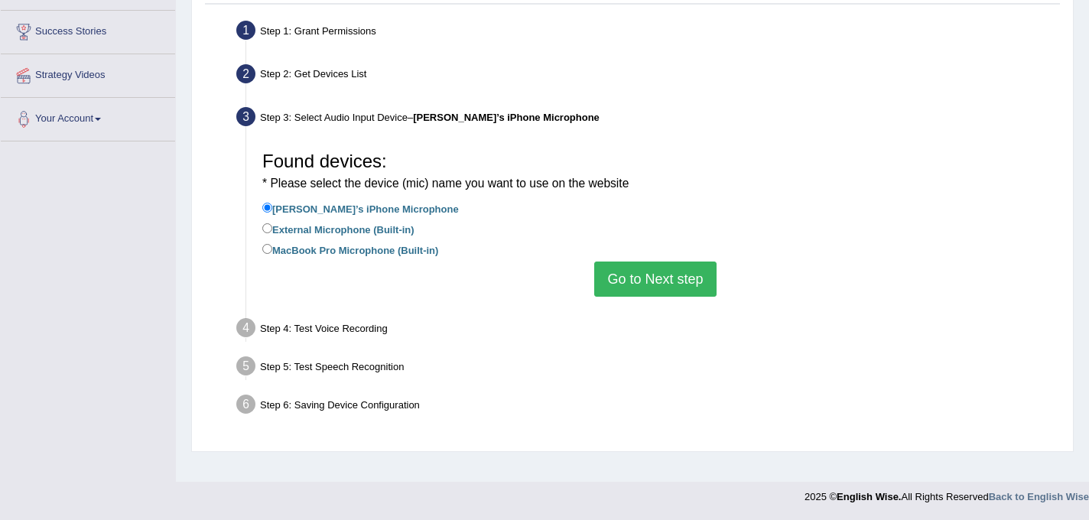
click at [335, 232] on label "External Microphone (Built-in)" at bounding box center [338, 228] width 152 height 17
click at [272, 232] on input "External Microphone (Built-in)" at bounding box center [267, 228] width 10 height 10
radio input "true"
click at [627, 283] on button "Go to Next step" at bounding box center [655, 278] width 122 height 35
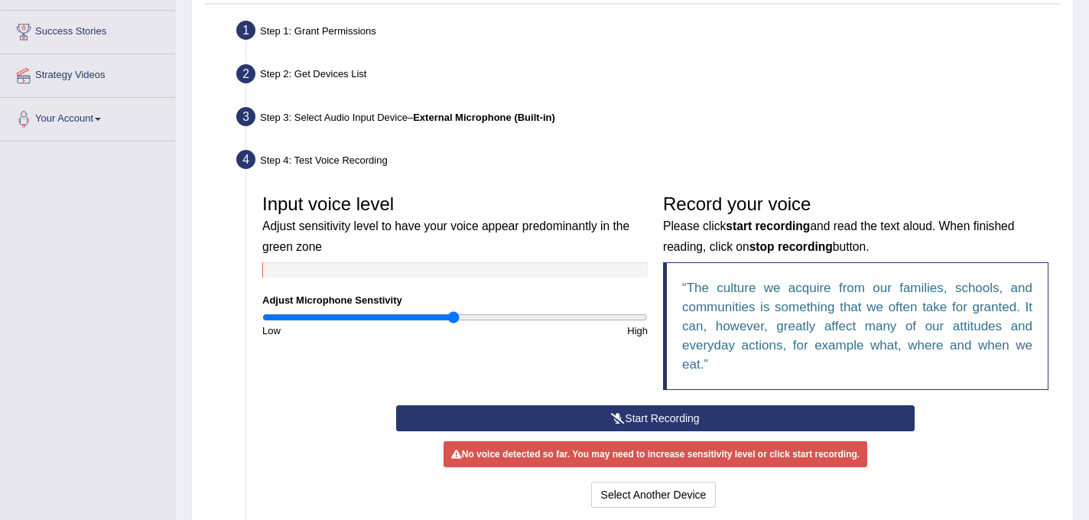
click at [619, 413] on icon at bounding box center [618, 418] width 14 height 11
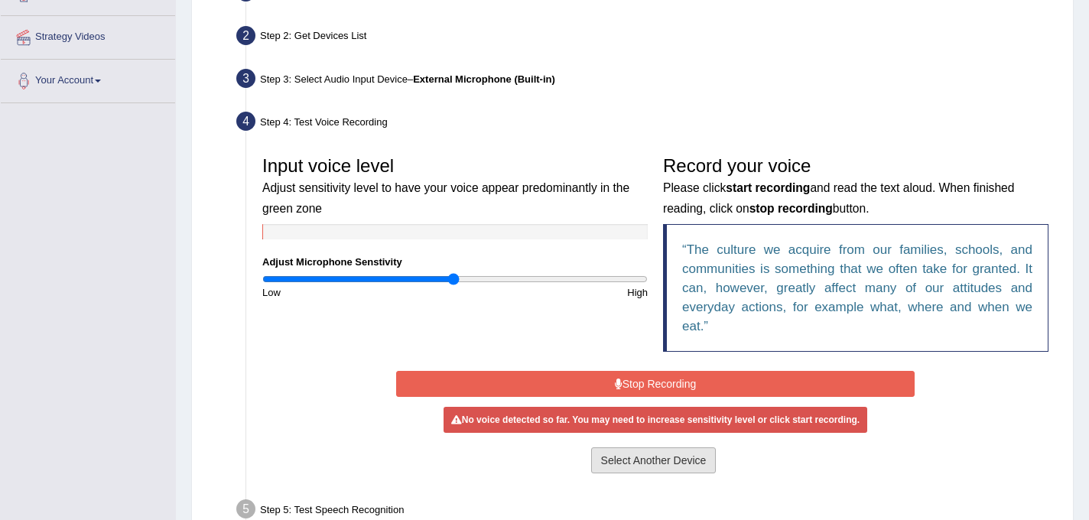
click at [678, 453] on button "Select Another Device" at bounding box center [653, 460] width 125 height 26
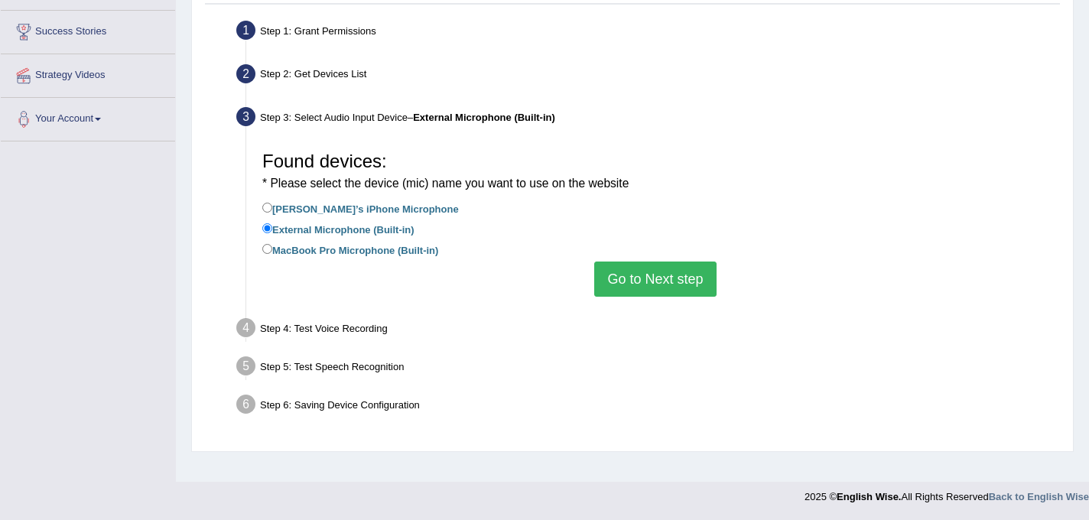
click at [375, 252] on label "MacBook Pro Microphone (Built-in)" at bounding box center [350, 249] width 176 height 17
click at [272, 252] on input "MacBook Pro Microphone (Built-in)" at bounding box center [267, 249] width 10 height 10
radio input "true"
click at [660, 281] on button "Go to Next step" at bounding box center [655, 278] width 122 height 35
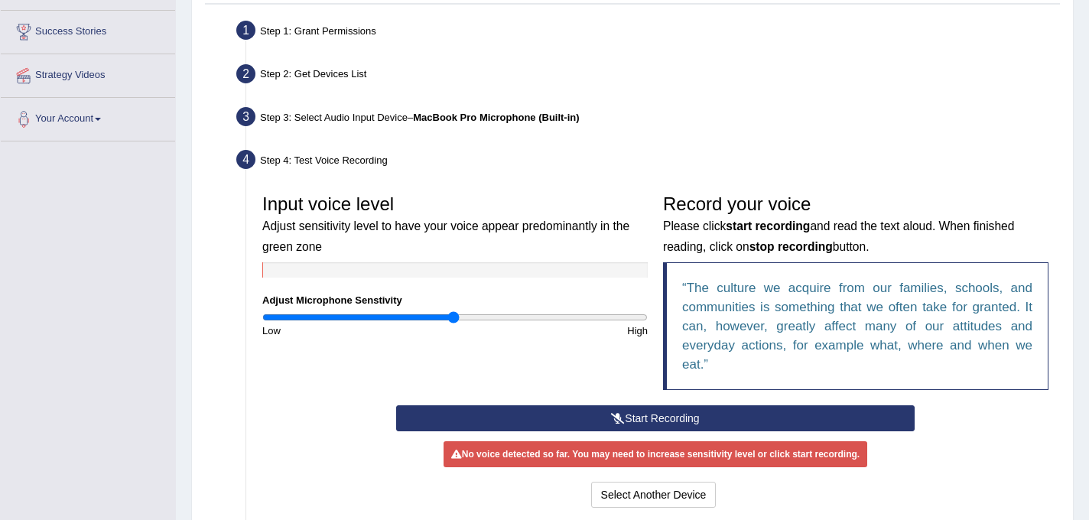
click at [633, 419] on button "Start Recording" at bounding box center [655, 418] width 519 height 26
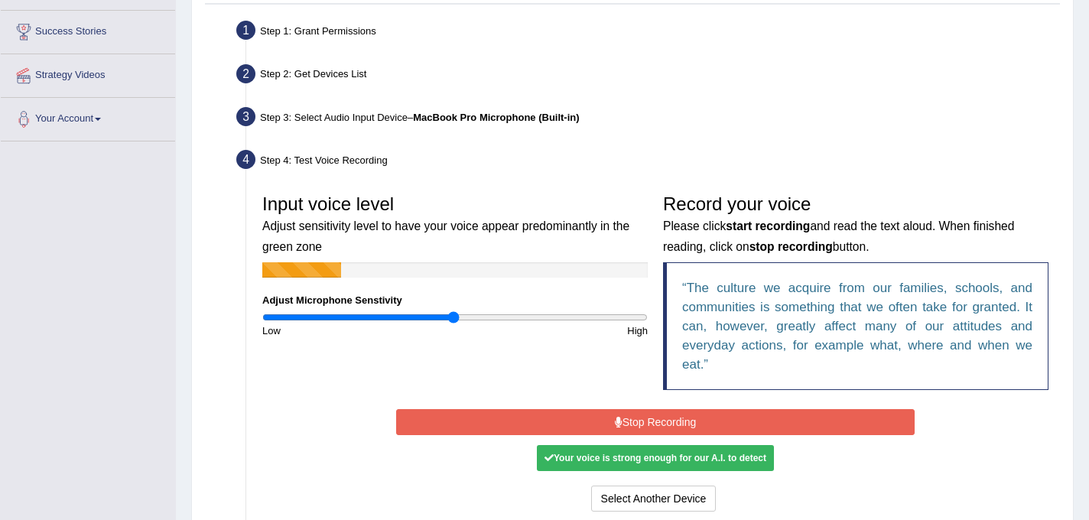
click at [633, 419] on button "Stop Recording" at bounding box center [655, 422] width 519 height 26
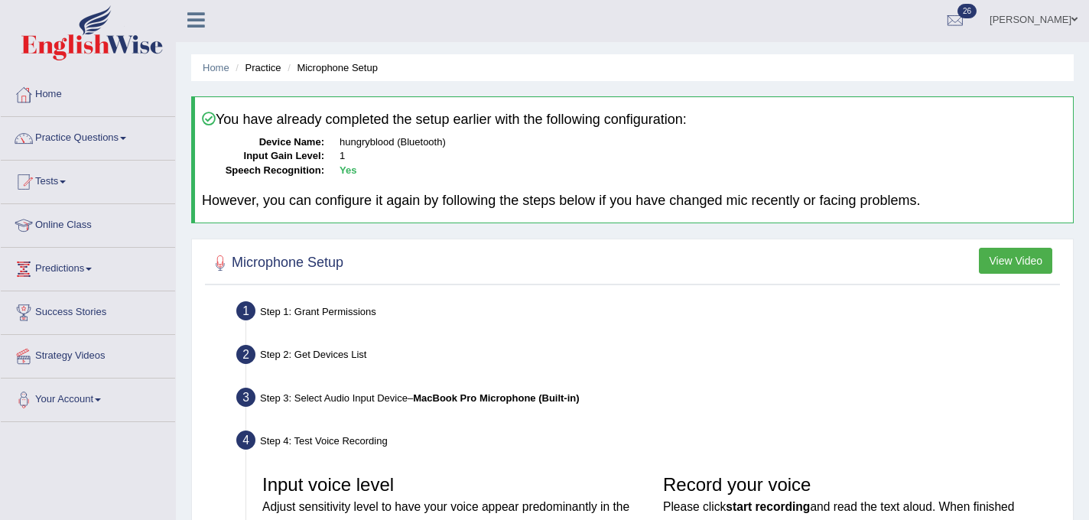
scroll to position [0, 0]
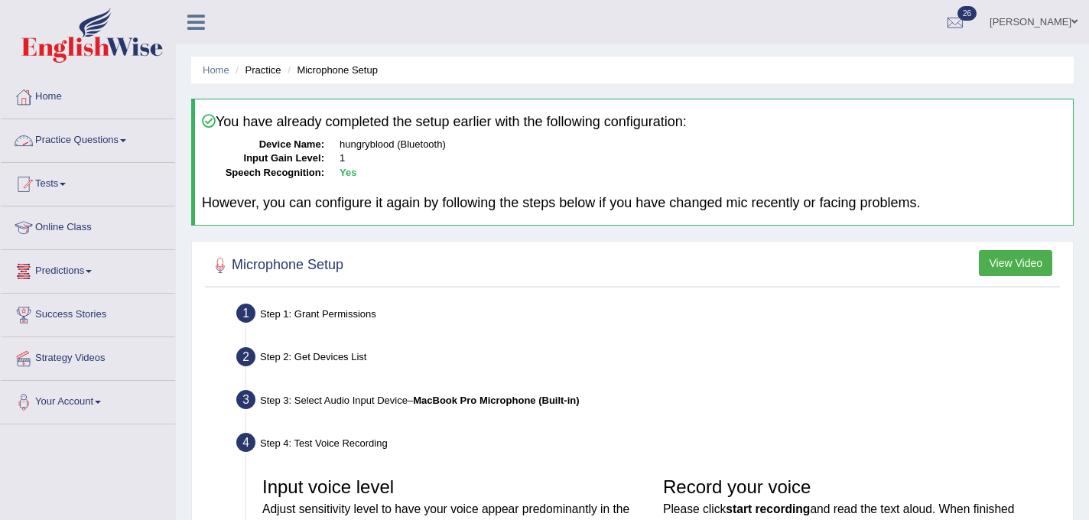
click at [122, 143] on link "Practice Questions" at bounding box center [88, 138] width 174 height 38
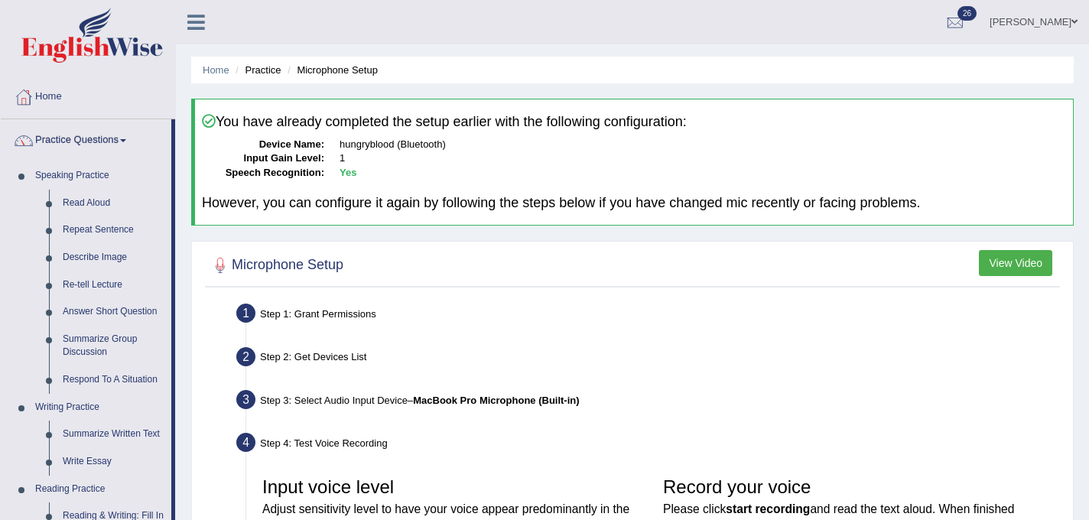
click at [122, 143] on link "Practice Questions" at bounding box center [86, 138] width 170 height 38
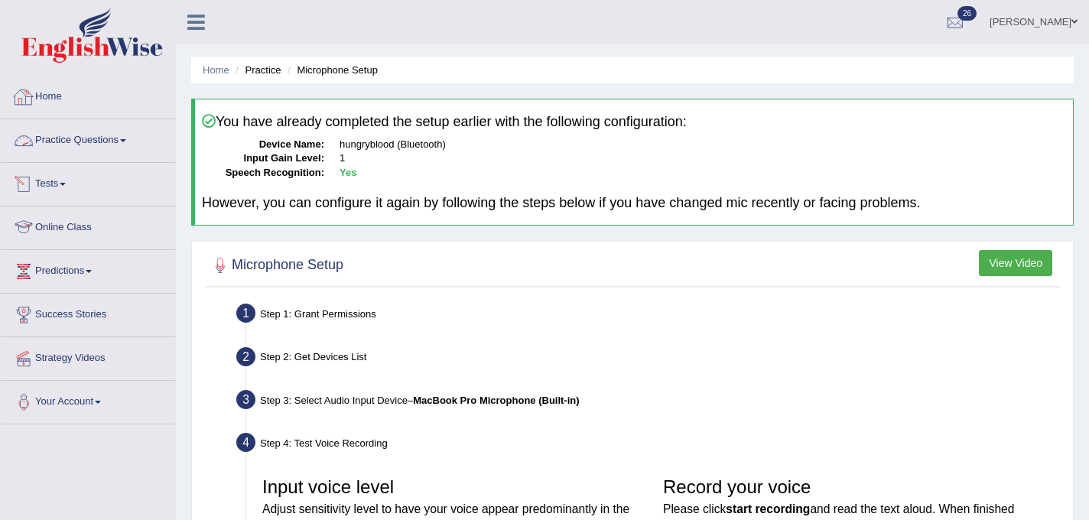
click at [67, 179] on link "Tests" at bounding box center [88, 182] width 174 height 38
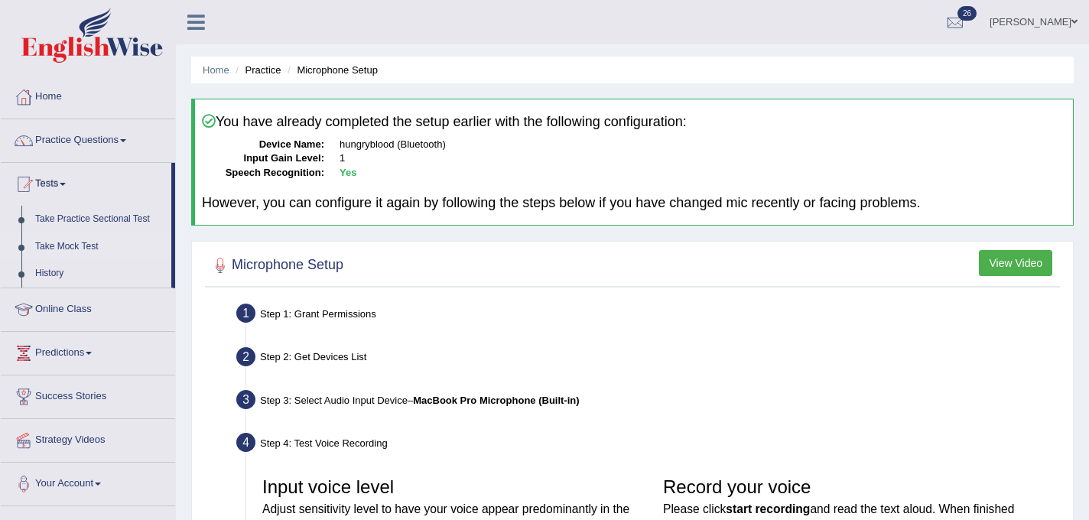
click at [90, 241] on link "Take Mock Test" at bounding box center [99, 247] width 143 height 28
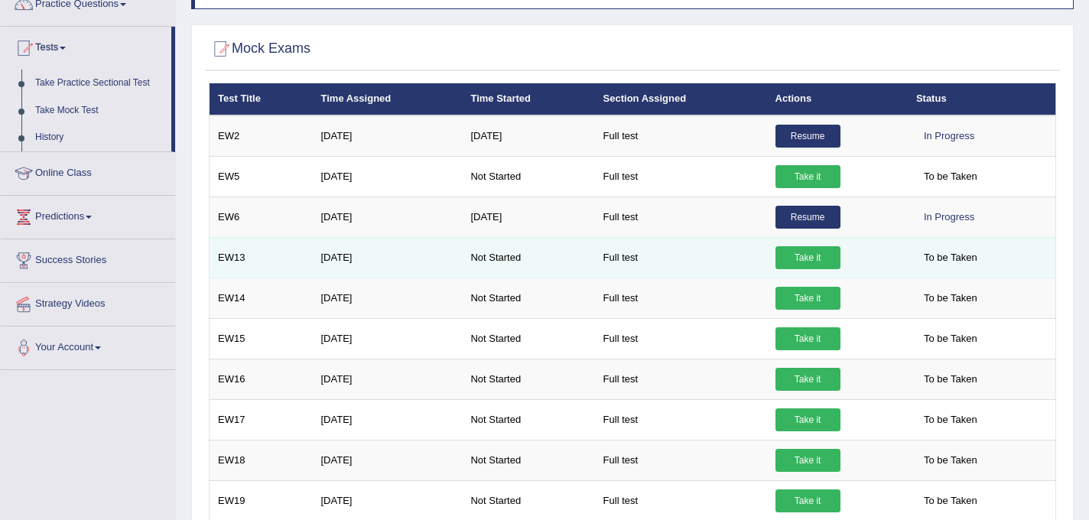
scroll to position [135, 0]
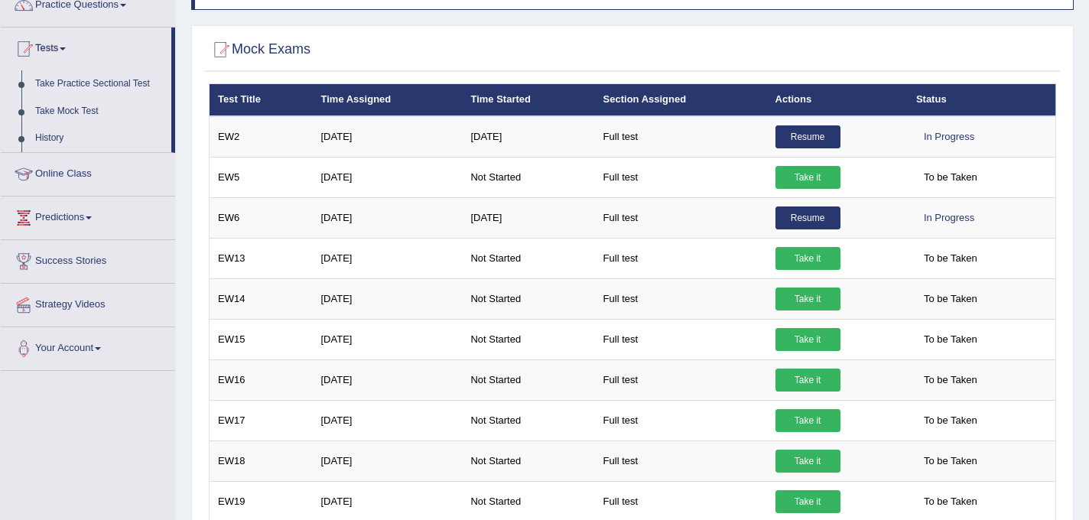
click at [114, 80] on link "Take Practice Sectional Test" at bounding box center [99, 84] width 143 height 28
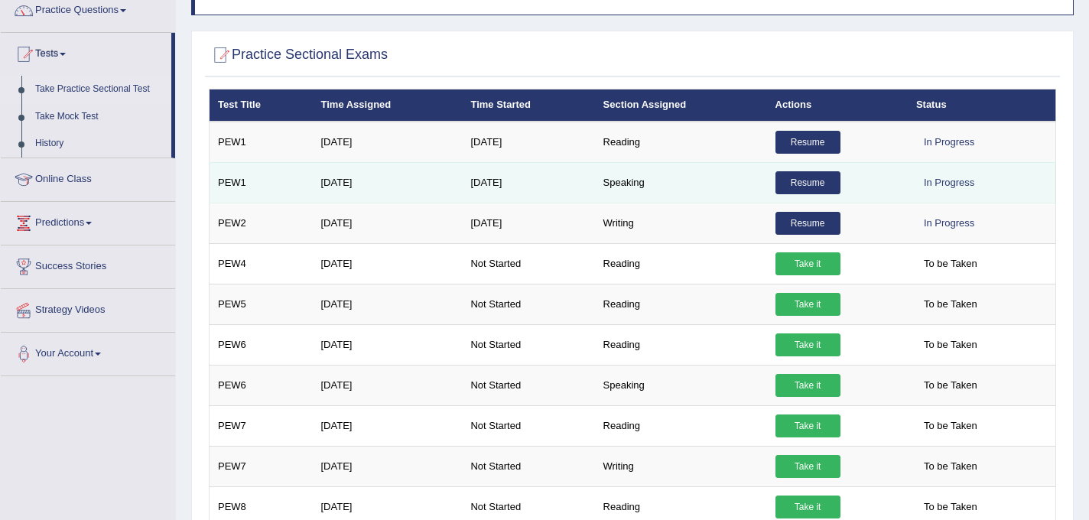
scroll to position [155, 0]
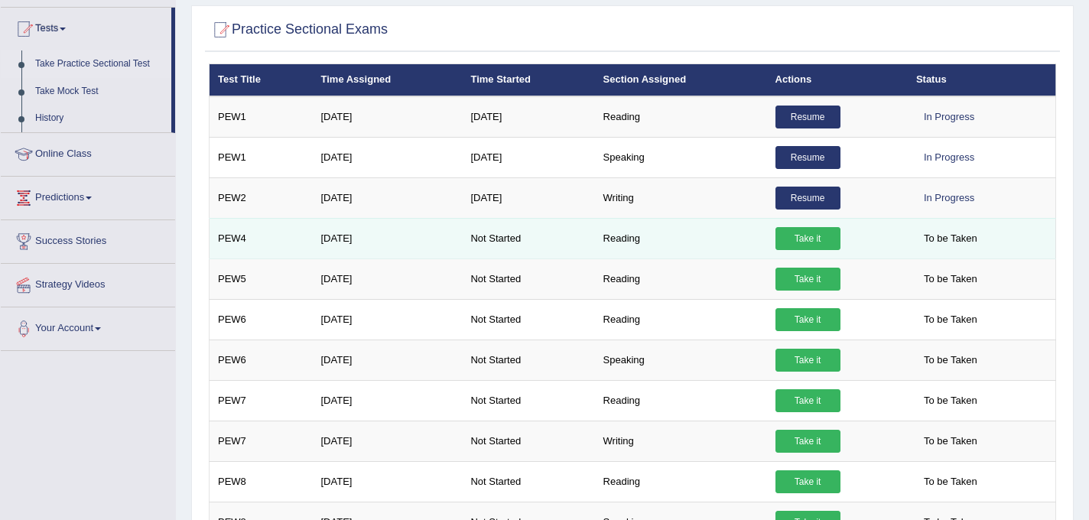
click at [788, 236] on link "Take it" at bounding box center [807, 238] width 65 height 23
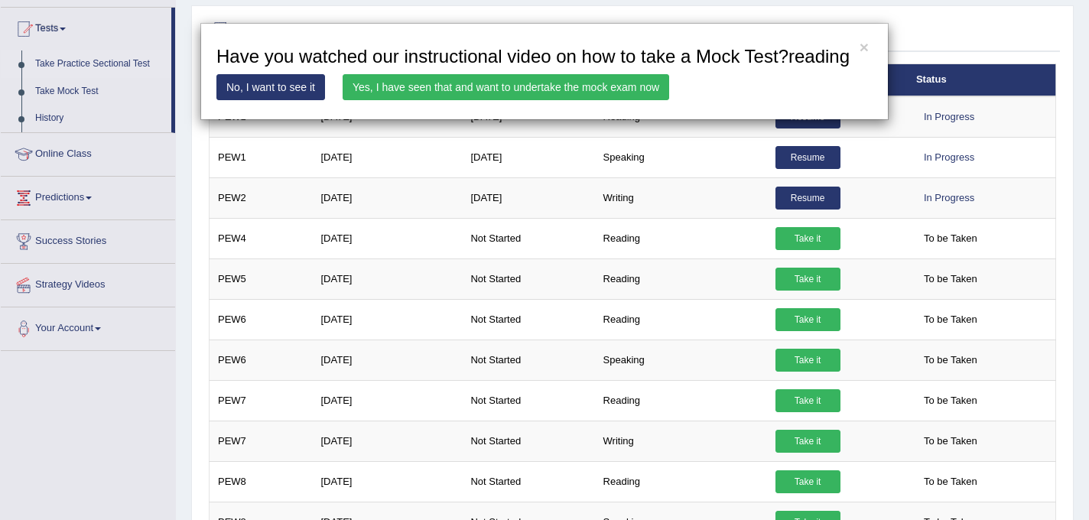
click at [526, 100] on link "Yes, I have seen that and want to undertake the mock exam now" at bounding box center [505, 87] width 326 height 26
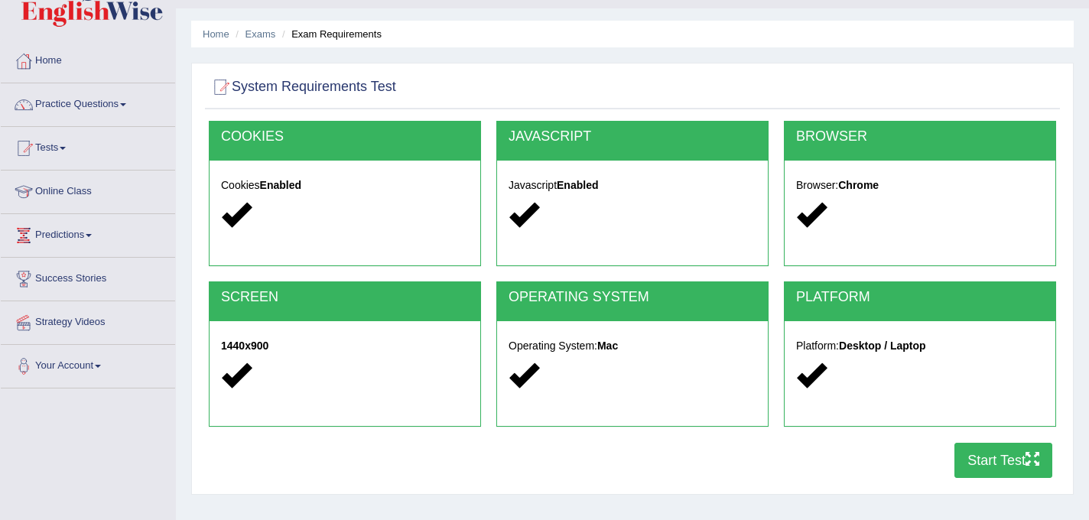
scroll to position [50, 0]
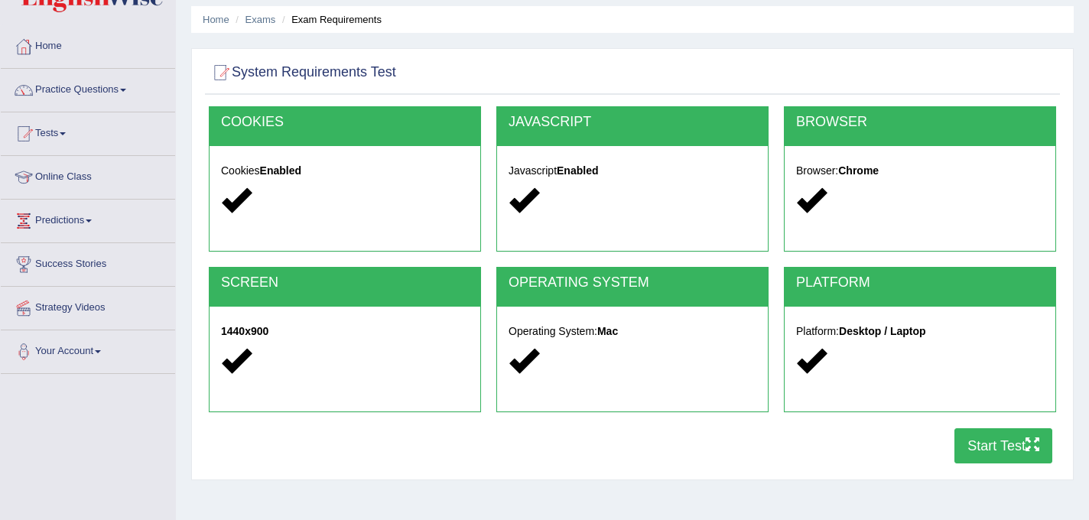
click at [975, 443] on button "Start Test" at bounding box center [1003, 445] width 98 height 35
